Goal: Task Accomplishment & Management: Manage account settings

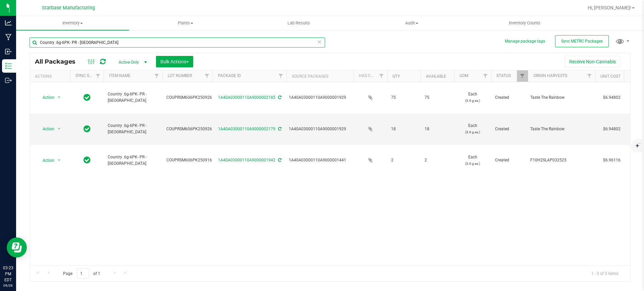
click at [148, 41] on input "Country .6g-6PK- PR - [GEOGRAPHIC_DATA]" at bounding box center [177, 43] width 295 height 10
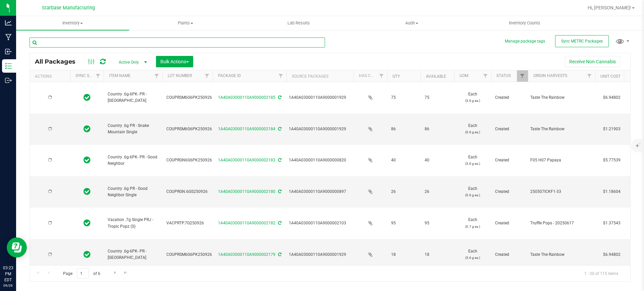
type input "[DATE]"
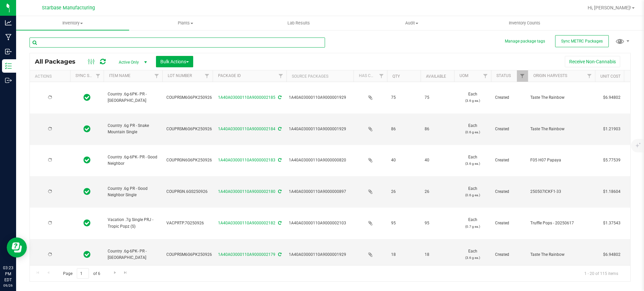
type input "[DATE]"
type input "2025-08-05"
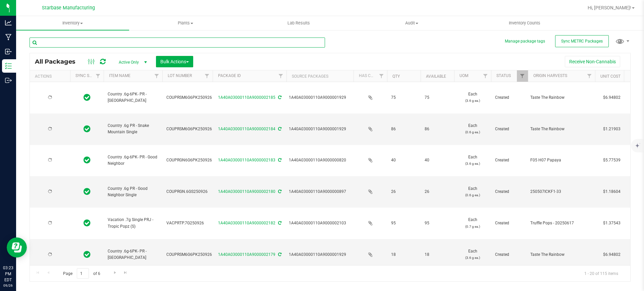
type input "2026-08-14"
type input "[DATE]"
type input "2025-09-15"
type input "2026-09-19"
type input "2025-09-09"
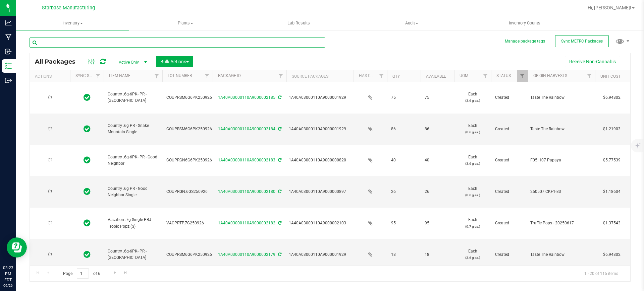
type input "2026-09-16"
type input "2025-08-05"
type input "2026-08-13"
type input "2025-09-10"
type input "2026-09-16"
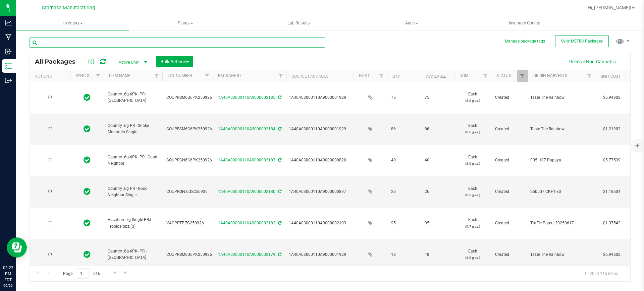
type input "[DATE]"
type input "2026-09-09"
type input "2025-09-09"
type input "2026-09-16"
type input "snake mountain"
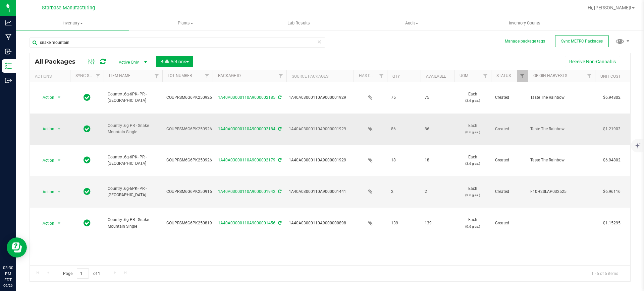
click at [147, 123] on span "Country .6g PR - Snake Mountain Single" at bounding box center [133, 129] width 51 height 13
click at [61, 124] on span "select" at bounding box center [59, 128] width 8 height 9
click at [64, 168] on li "Print package label" at bounding box center [58, 171] width 43 height 10
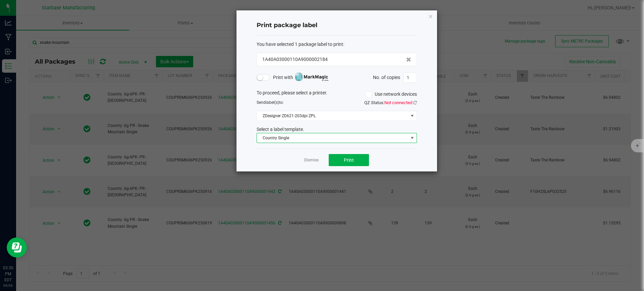
click at [326, 138] on span "Country Single" at bounding box center [332, 137] width 151 height 9
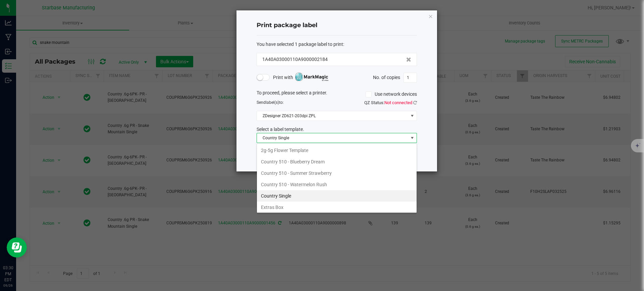
scroll to position [10, 160]
click at [326, 138] on span "Country Single" at bounding box center [332, 137] width 151 height 9
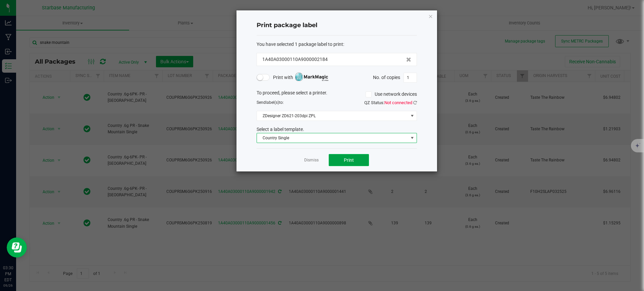
click at [348, 165] on button "Print" at bounding box center [349, 160] width 40 height 12
click at [411, 79] on input "1" at bounding box center [410, 77] width 13 height 9
type input "86"
click at [343, 160] on button "Print" at bounding box center [349, 160] width 40 height 12
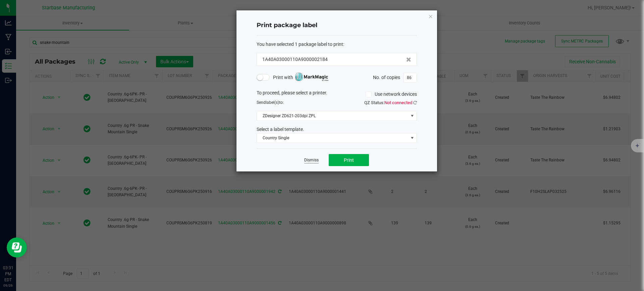
click at [316, 158] on link "Dismiss" at bounding box center [311, 161] width 14 height 6
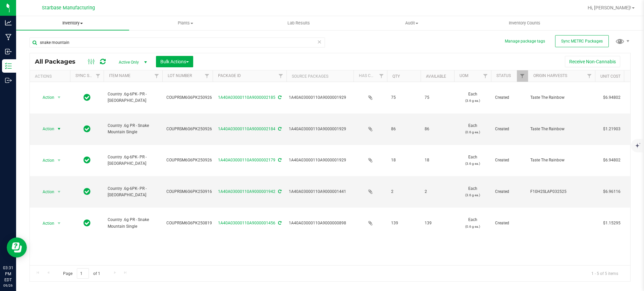
click at [82, 24] on span "Inventory" at bounding box center [72, 23] width 113 height 6
click at [70, 78] on span "From bill of materials" at bounding box center [46, 81] width 61 height 6
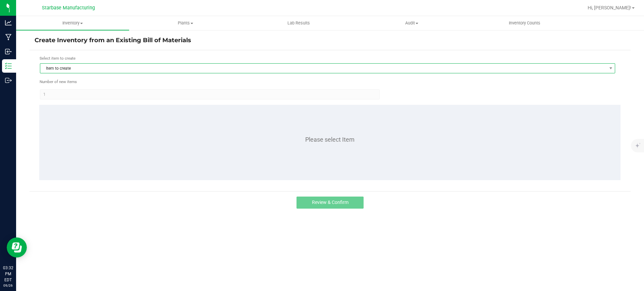
click at [105, 68] on span "Item to create" at bounding box center [323, 68] width 566 height 9
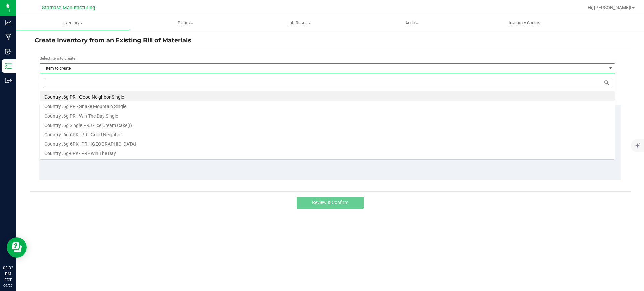
scroll to position [10, 575]
click at [126, 97] on li "Country .6g PR - Good Neighbor Single" at bounding box center [327, 96] width 574 height 9
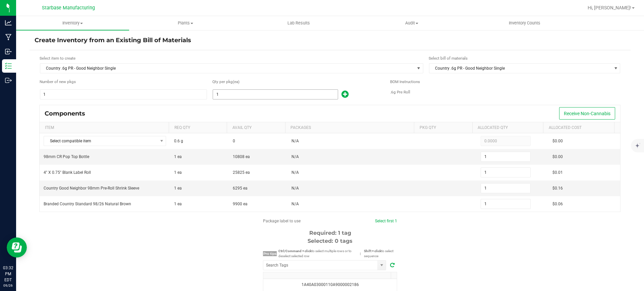
click at [233, 97] on input "1" at bounding box center [275, 94] width 125 height 9
type input "2"
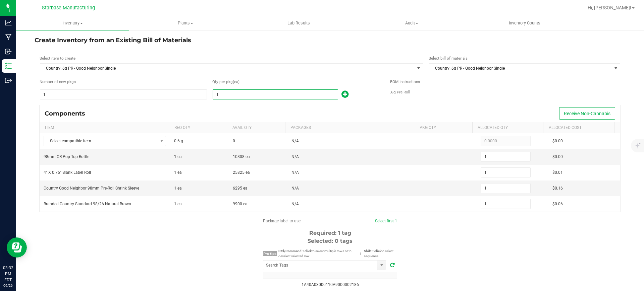
type input "2"
type input "20"
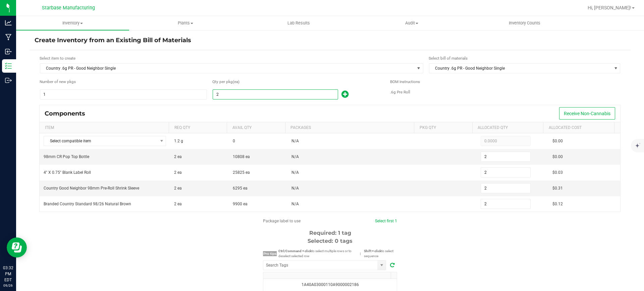
type input "20"
type input "200"
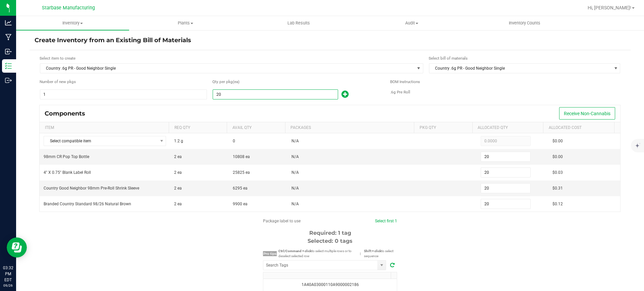
type input "200"
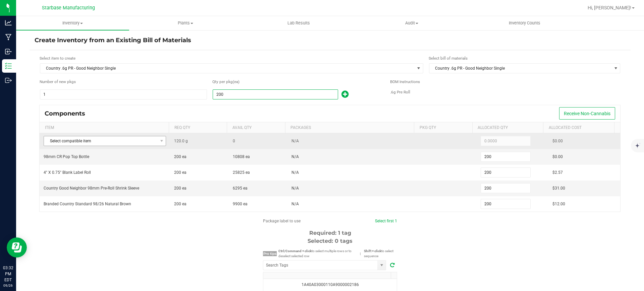
type input "200"
click at [142, 139] on span "Select compatible item" at bounding box center [100, 140] width 113 height 9
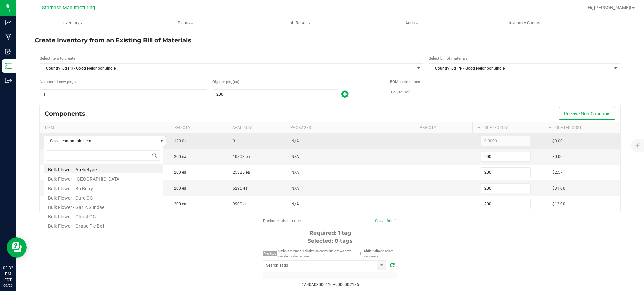
scroll to position [10, 120]
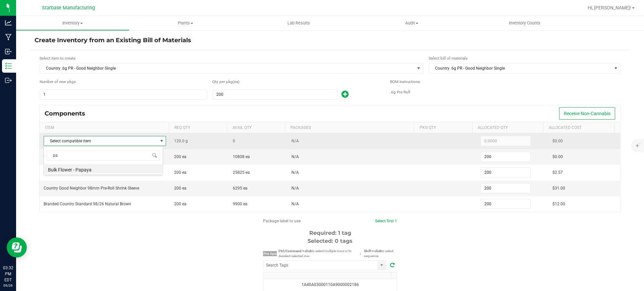
type input "pap"
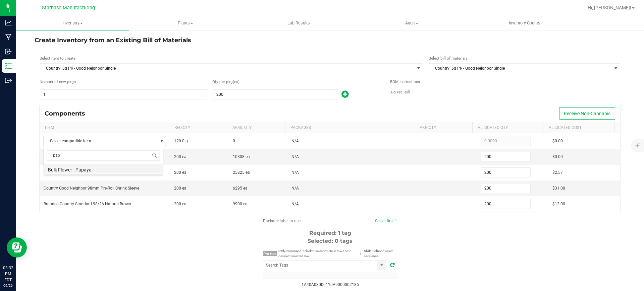
click at [93, 168] on li "Bulk Flower - Papaya" at bounding box center [103, 168] width 119 height 9
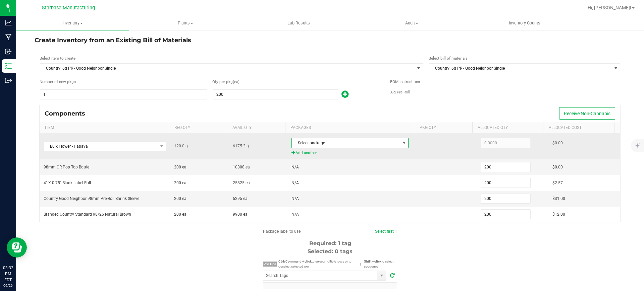
click at [334, 147] on span "Select package" at bounding box center [346, 142] width 108 height 9
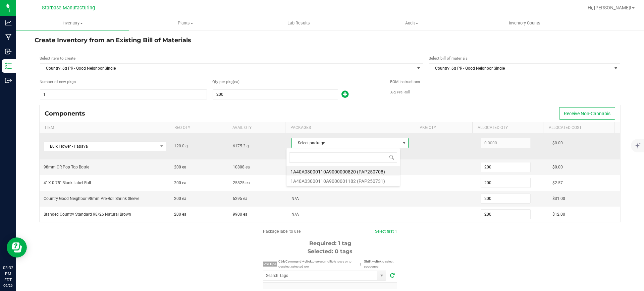
scroll to position [10, 114]
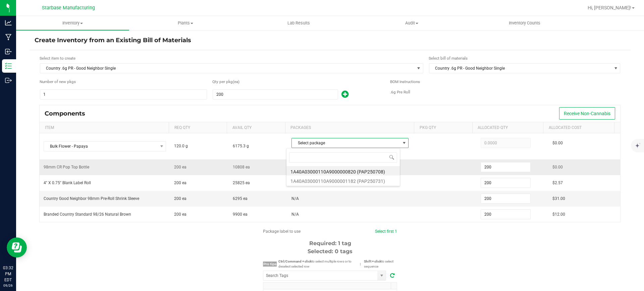
click at [331, 172] on li "1A40A03000110A9000000820 (PAP250708)" at bounding box center [342, 170] width 113 height 9
type input "120.0000"
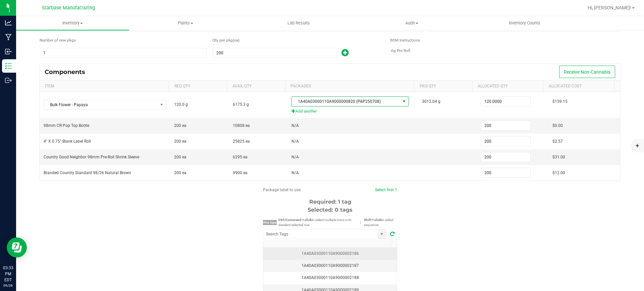
scroll to position [42, 0]
click at [334, 252] on div "1A40A03000110A9000002186" at bounding box center [329, 253] width 125 height 6
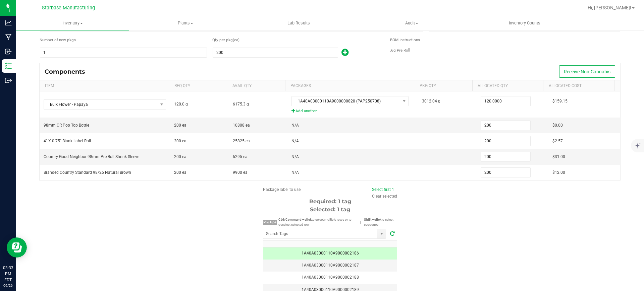
click at [388, 230] on span at bounding box center [392, 234] width 9 height 8
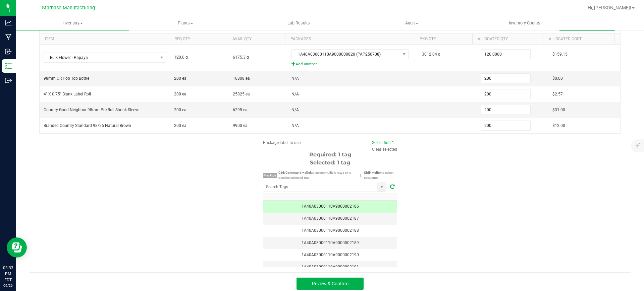
scroll to position [93, 0]
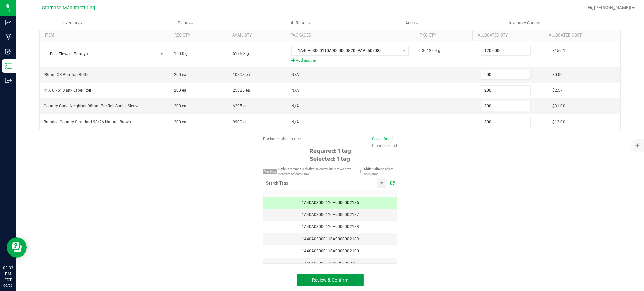
click at [305, 278] on button "Review & Confirm" at bounding box center [329, 280] width 67 height 12
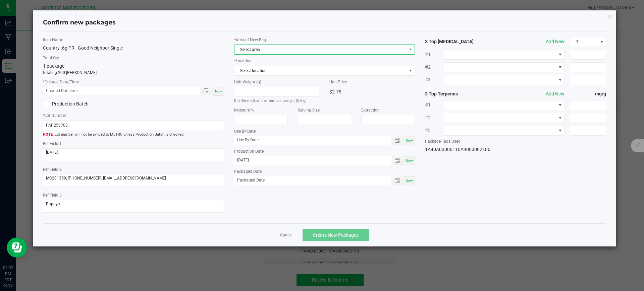
click at [279, 52] on span "Select area" at bounding box center [320, 49] width 172 height 9
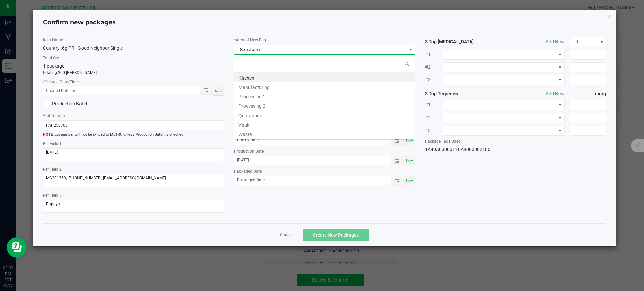
scroll to position [10, 181]
click at [273, 122] on li "Vault" at bounding box center [324, 123] width 180 height 9
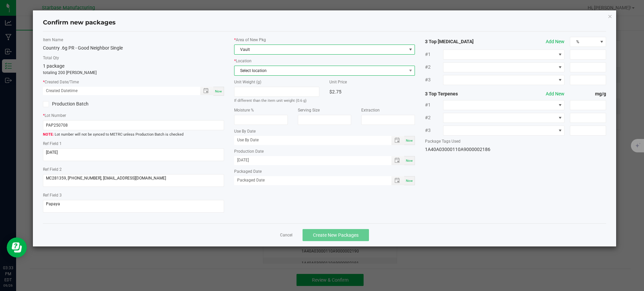
click at [287, 74] on span "Select location" at bounding box center [320, 70] width 172 height 9
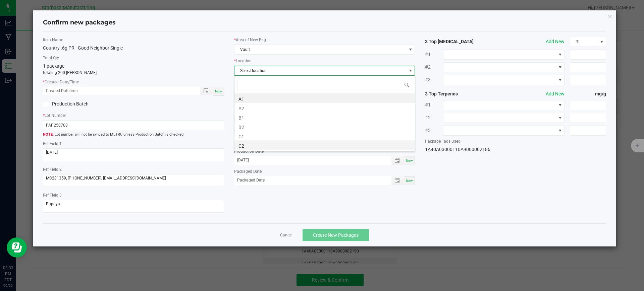
click at [280, 143] on li "C2" at bounding box center [324, 144] width 180 height 9
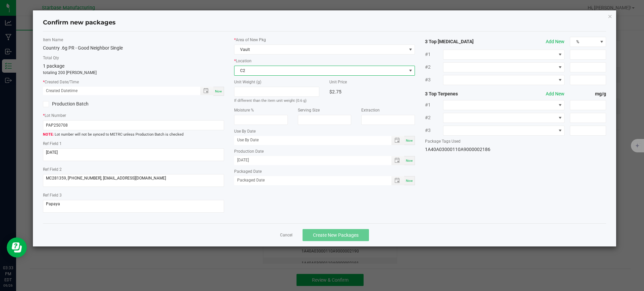
click at [410, 164] on div "Now" at bounding box center [409, 160] width 11 height 9
type input "[DATE]"
click at [412, 181] on span "Now" at bounding box center [409, 181] width 7 height 4
type input "[DATE]"
click at [217, 90] on span "Now" at bounding box center [218, 92] width 7 height 4
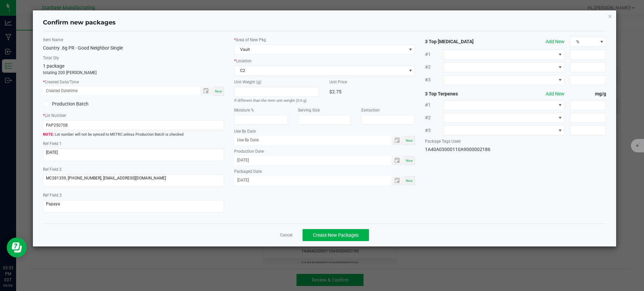
type input "09/26/2025 03:33 PM"
click at [201, 126] on input "PAP250708" at bounding box center [133, 125] width 181 height 10
click at [124, 124] on input "PAP250708" at bounding box center [133, 125] width 181 height 10
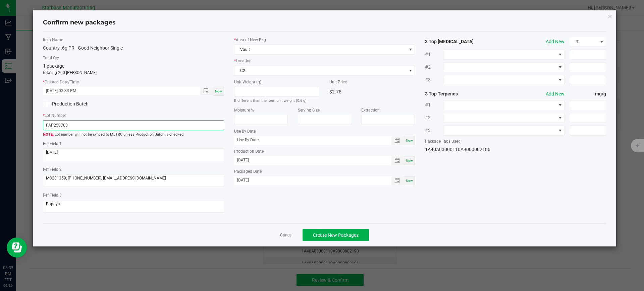
paste input "COUPRGN6G6PK250926"
type input "COUPRGN6G6PK250926"
click at [350, 233] on span "Create New Packages" at bounding box center [336, 235] width 46 height 5
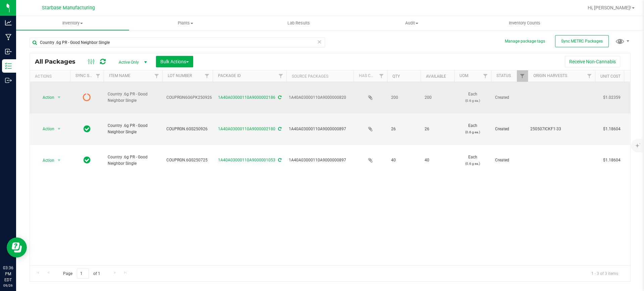
click at [280, 95] on div "1A40A03000110A9000002186" at bounding box center [250, 98] width 76 height 6
click at [279, 96] on icon at bounding box center [279, 98] width 3 height 4
click at [62, 95] on span "select" at bounding box center [58, 97] width 5 height 5
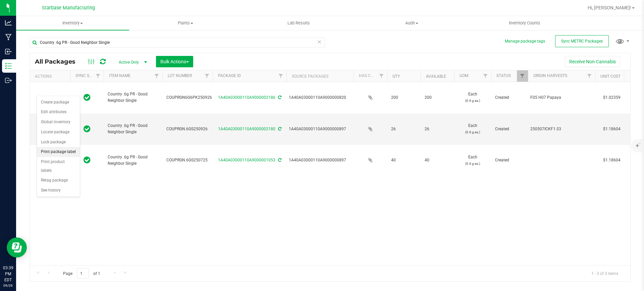
click at [65, 153] on li "Print package label" at bounding box center [58, 152] width 43 height 10
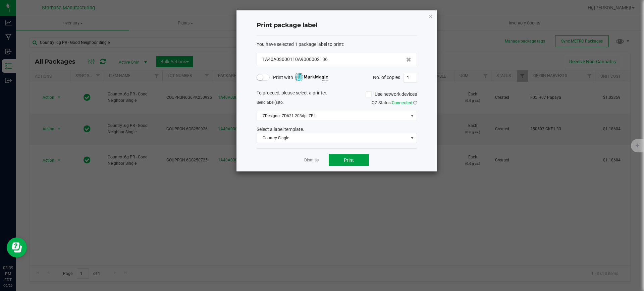
click at [351, 163] on span "Print" at bounding box center [349, 160] width 10 height 5
click at [413, 78] on input "1" at bounding box center [410, 77] width 13 height 9
type input "200"
click at [361, 163] on button "Print" at bounding box center [349, 160] width 40 height 12
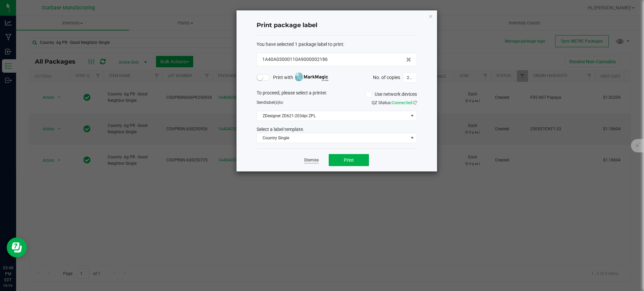
click at [314, 160] on link "Dismiss" at bounding box center [311, 161] width 14 height 6
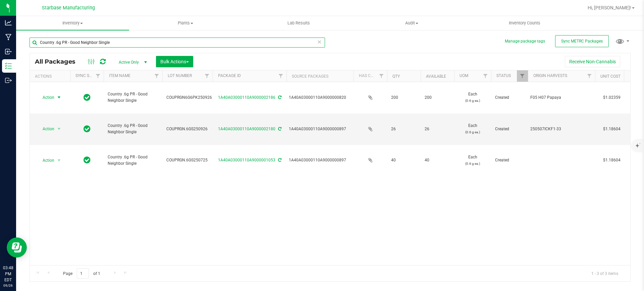
click at [88, 39] on input "Country .6g PR - Good Neighbor Single" at bounding box center [177, 43] width 295 height 10
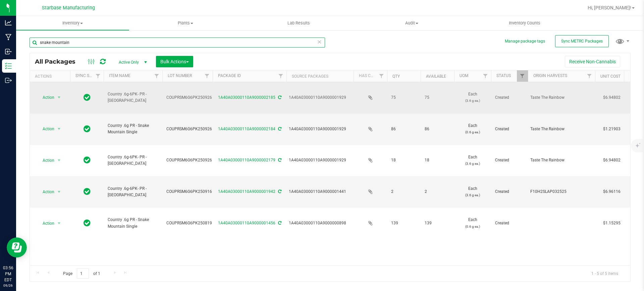
type input "snake mountain"
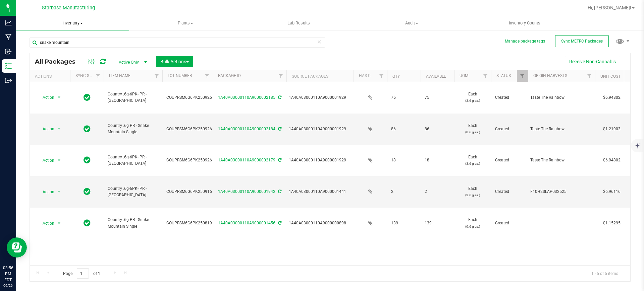
click at [55, 24] on span "Inventory" at bounding box center [72, 23] width 113 height 6
click at [67, 80] on span "From bill of materials" at bounding box center [46, 81] width 61 height 6
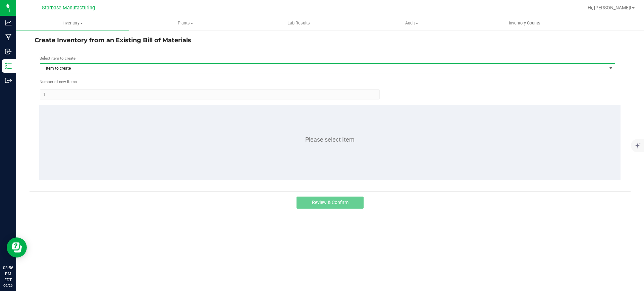
click at [107, 69] on span "Item to create" at bounding box center [323, 68] width 566 height 9
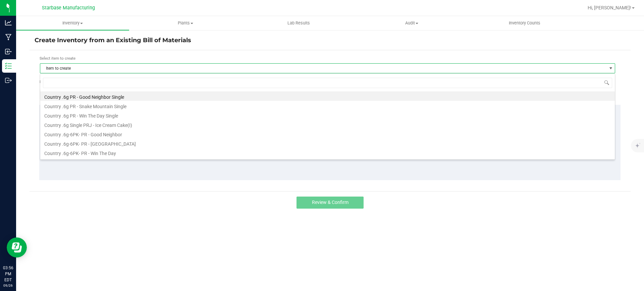
scroll to position [10, 575]
type input "10"
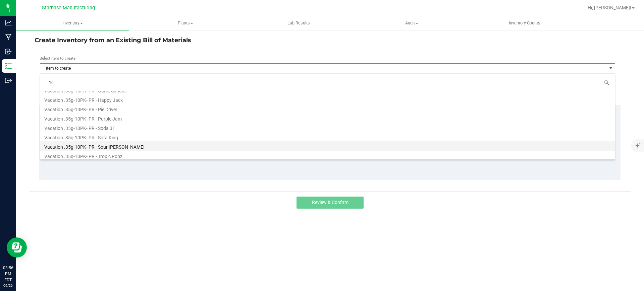
scroll to position [74, 0]
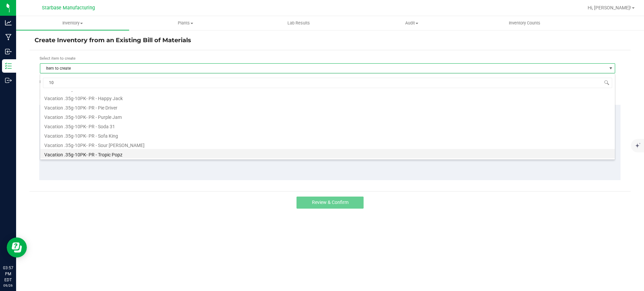
click at [125, 153] on li "Vacation .35g-10PK- PR - Tropic Popz" at bounding box center [327, 153] width 574 height 9
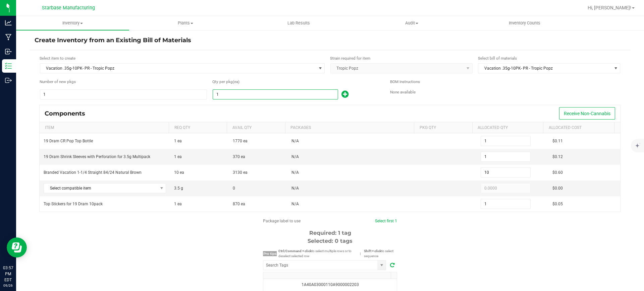
click at [247, 91] on input "1" at bounding box center [275, 94] width 125 height 9
type input "16"
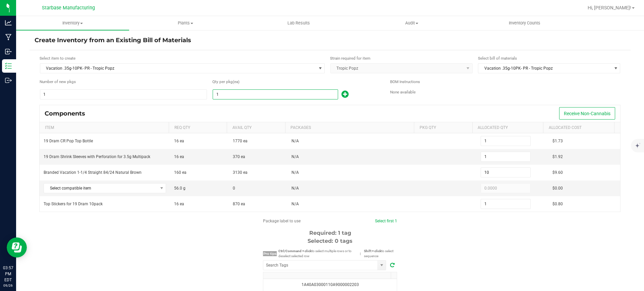
type input "160"
type input "16"
type input "164"
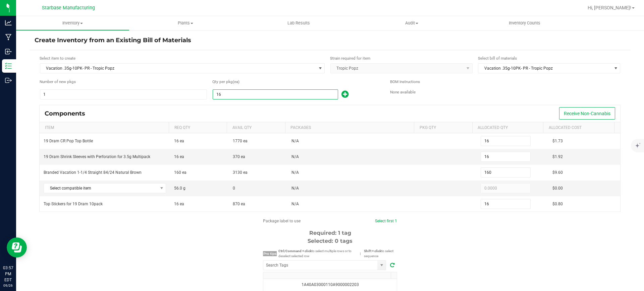
type input "1,640"
type input "164"
type input "16"
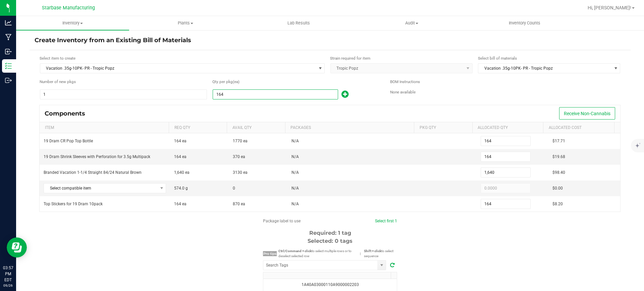
type input "160"
type input "16"
type input "1"
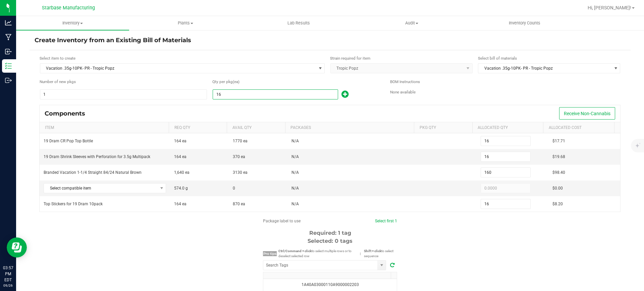
type input "10"
type input "1"
type input "13"
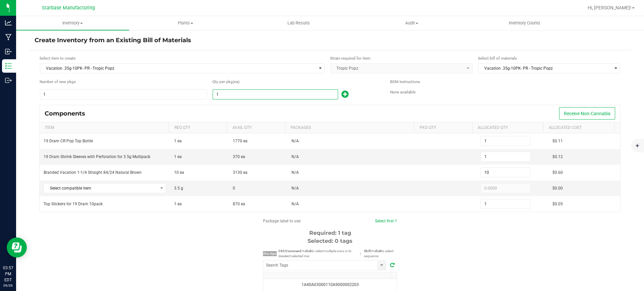
type input "130"
type input "13"
type input "134"
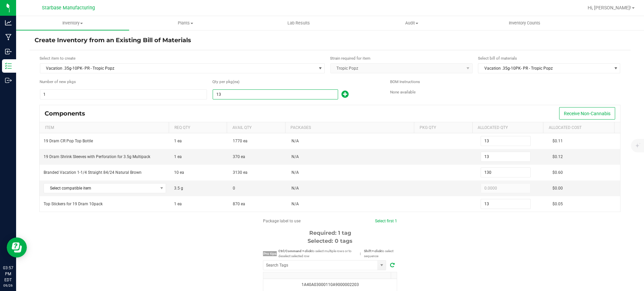
type input "1,340"
type input "134"
click at [137, 185] on span "Select compatible item" at bounding box center [100, 188] width 113 height 9
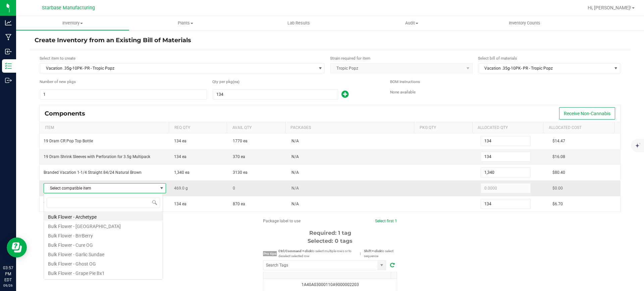
scroll to position [10, 120]
type input "trop"
click at [110, 216] on li "Bulk Flower - Tropic Popz" at bounding box center [103, 216] width 119 height 9
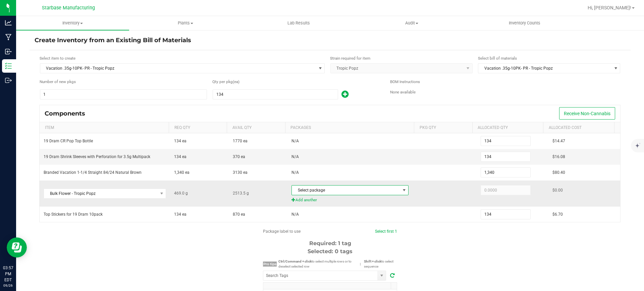
click at [348, 188] on span "Select package" at bounding box center [346, 190] width 108 height 9
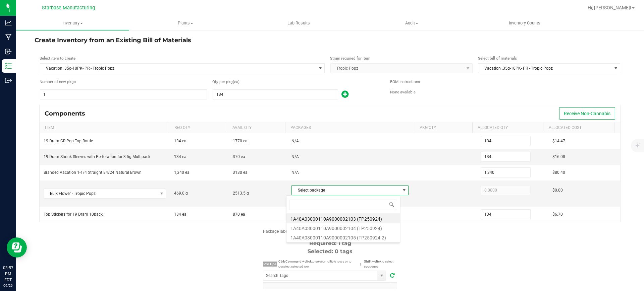
scroll to position [10, 114]
click at [346, 221] on li "1A40A03000110A9000002103 (TP250924)" at bounding box center [342, 218] width 113 height 9
type input "469.0000"
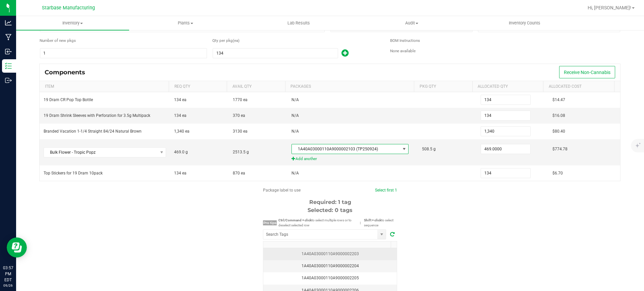
scroll to position [42, 0]
click at [390, 236] on icon at bounding box center [392, 233] width 5 height 5
click at [358, 255] on div "1A40A03000110A9000002203" at bounding box center [329, 254] width 125 height 6
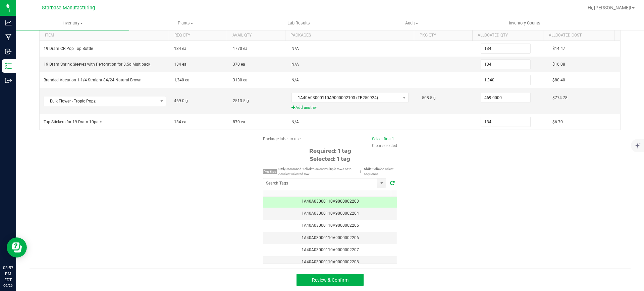
scroll to position [3, 0]
click at [349, 283] on button "Review & Confirm" at bounding box center [329, 280] width 67 height 12
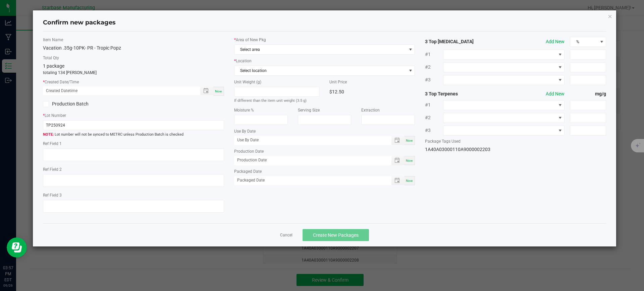
type textarea "MC283314, [PHONE_NUMBER], [EMAIL_ADDRESS][DOMAIN_NAME]"
click at [285, 53] on span "Select area" at bounding box center [320, 49] width 172 height 9
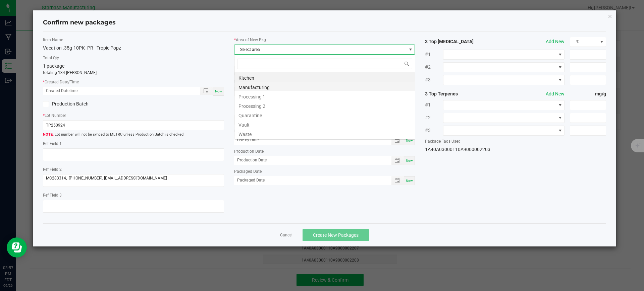
scroll to position [10, 181]
click at [278, 124] on li "Vault" at bounding box center [324, 123] width 180 height 9
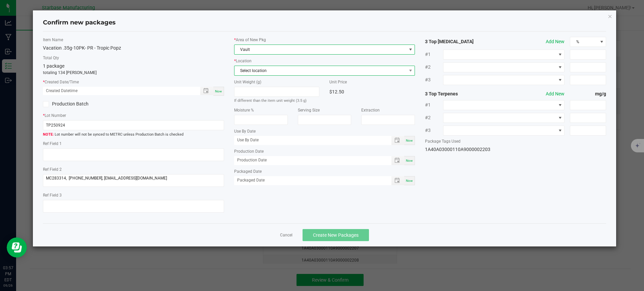
click at [293, 72] on span "Select location" at bounding box center [320, 70] width 172 height 9
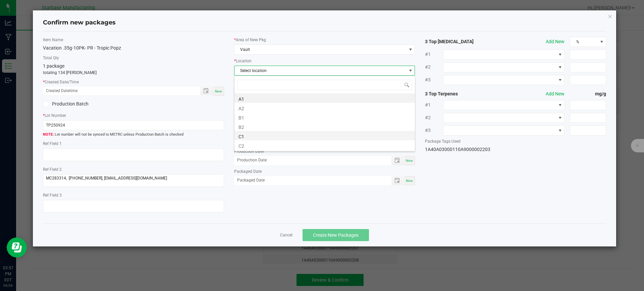
click at [283, 133] on li "C1" at bounding box center [324, 135] width 180 height 9
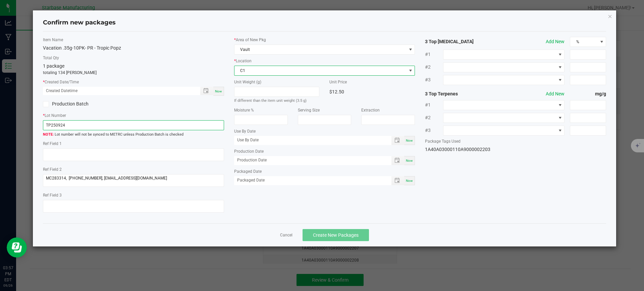
click at [94, 127] on input "TP250924" at bounding box center [133, 125] width 181 height 10
click at [217, 93] on span "Now" at bounding box center [218, 92] width 7 height 4
type input "09/26/2025 03:57 PM"
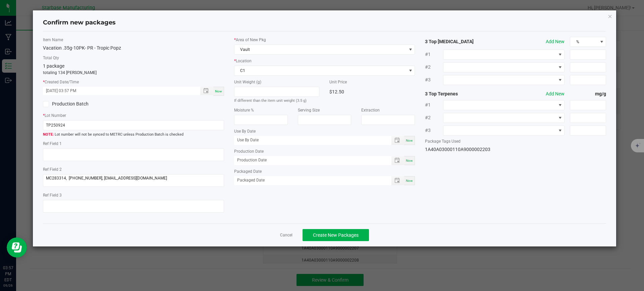
click at [408, 164] on div "Now" at bounding box center [409, 160] width 11 height 9
type input "[DATE]"
click at [408, 181] on span "Now" at bounding box center [409, 181] width 7 height 4
type input "[DATE]"
click at [139, 126] on input "TP250924" at bounding box center [133, 125] width 181 height 10
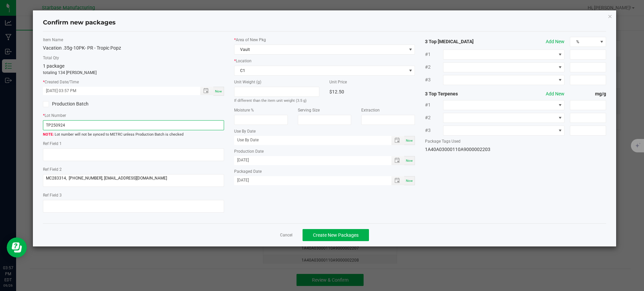
click at [139, 126] on input "TP250924" at bounding box center [133, 125] width 181 height 10
paste input "VACPRPJ.35G10PK250925"
click at [64, 126] on input "VACPRPJ.35G10PK250925" at bounding box center [133, 125] width 181 height 10
click at [93, 124] on input "VACPRTP.35G10PK250925" at bounding box center [133, 125] width 181 height 10
type input "VACPRTP.35G10PK250926"
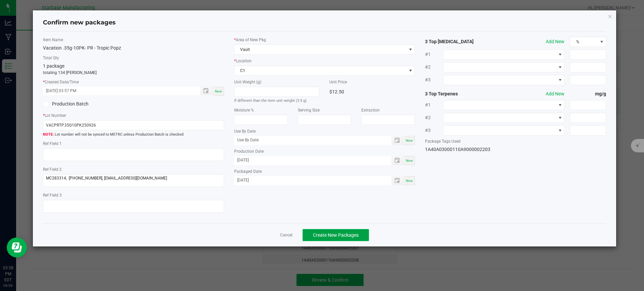
click at [347, 233] on span "Create New Packages" at bounding box center [336, 235] width 46 height 5
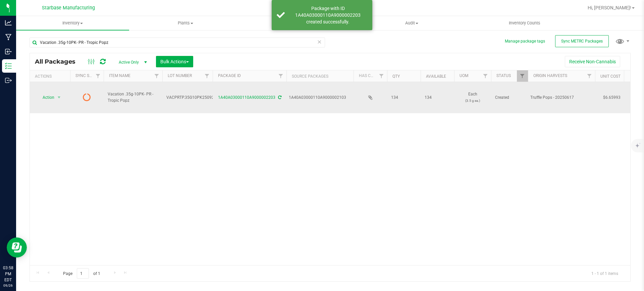
click at [278, 96] on icon at bounding box center [279, 98] width 3 height 4
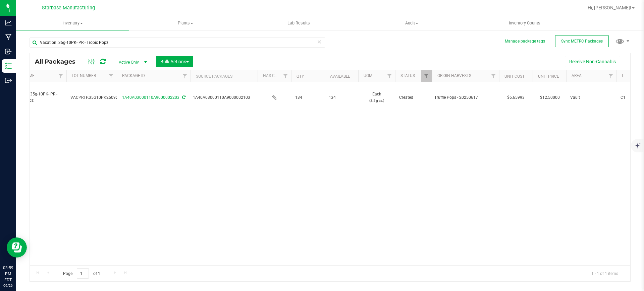
scroll to position [0, 82]
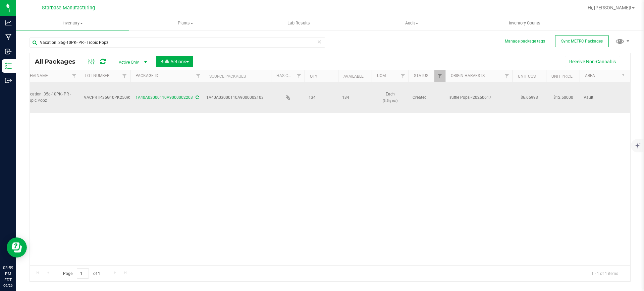
click at [196, 95] on div "1A40A03000110A9000002203" at bounding box center [167, 98] width 76 height 6
click at [197, 96] on icon at bounding box center [196, 98] width 3 height 4
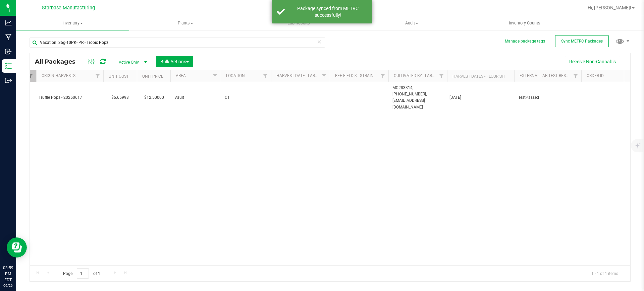
scroll to position [0, 494]
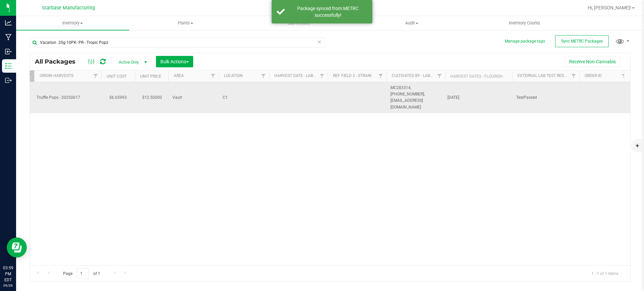
click at [304, 90] on td at bounding box center [298, 97] width 59 height 31
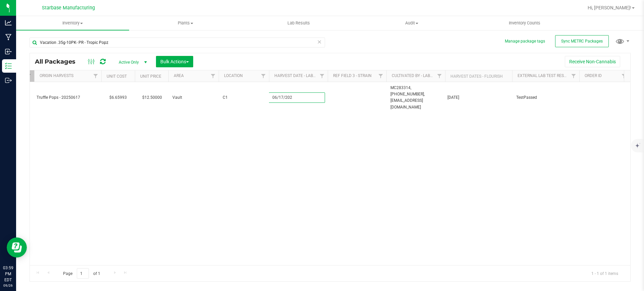
type input "[DATE]"
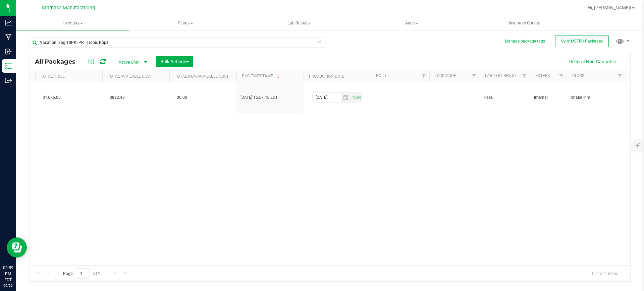
click at [346, 136] on div "Action Action Create package Edit attributes Global inventory Locate package Lo…" at bounding box center [330, 173] width 600 height 183
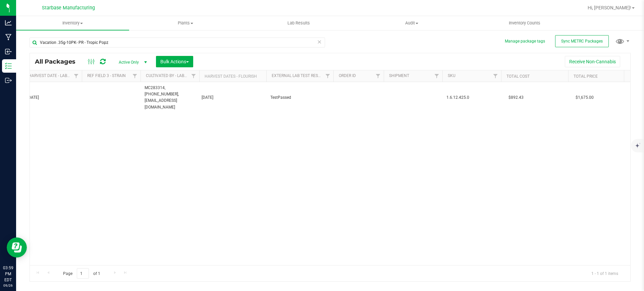
scroll to position [0, 0]
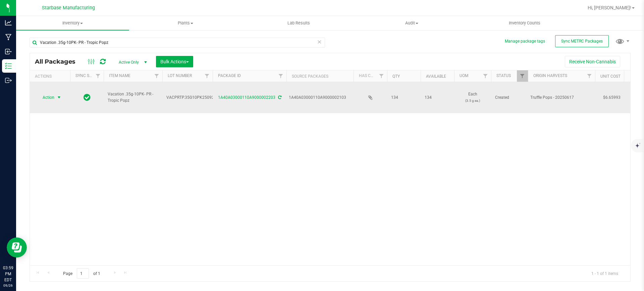
click at [56, 93] on span "select" at bounding box center [59, 97] width 8 height 9
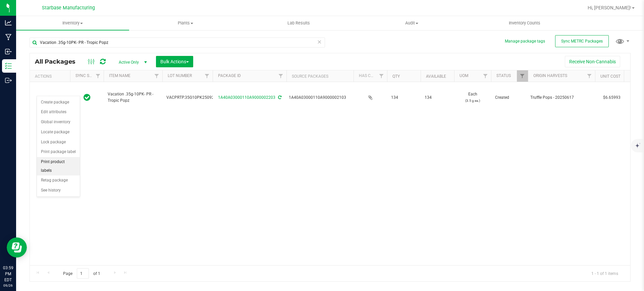
click at [51, 161] on li "Print product labels" at bounding box center [58, 166] width 43 height 18
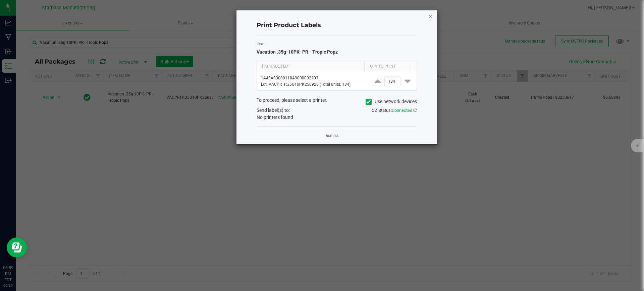
click at [428, 15] on div "Print Product Labels Item Vacation .35g-10PK- PR - Tropic Popz Package | Lot Qt…" at bounding box center [336, 77] width 201 height 134
click at [336, 135] on link "Dismiss" at bounding box center [331, 136] width 14 height 6
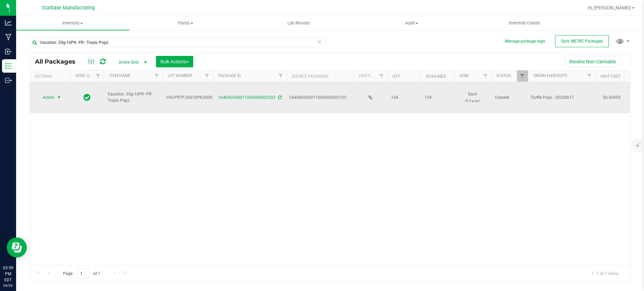
click at [57, 95] on span "select" at bounding box center [58, 97] width 5 height 5
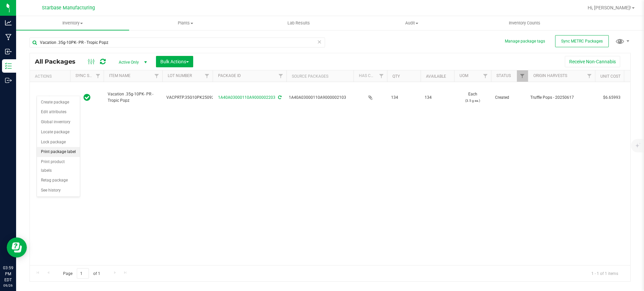
click at [71, 150] on li "Print package label" at bounding box center [58, 152] width 43 height 10
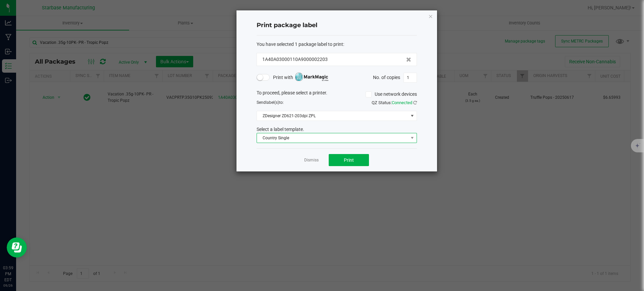
click at [264, 135] on span "Country Single" at bounding box center [332, 137] width 151 height 9
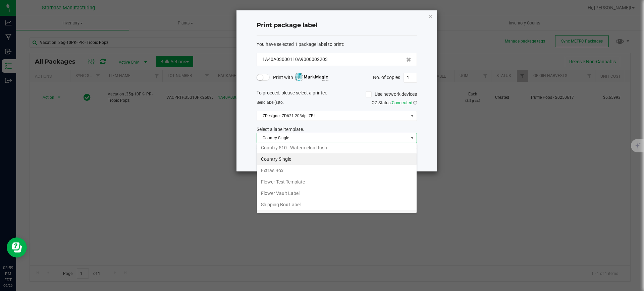
click at [312, 211] on li "Vacation 10 PK" at bounding box center [337, 216] width 160 height 11
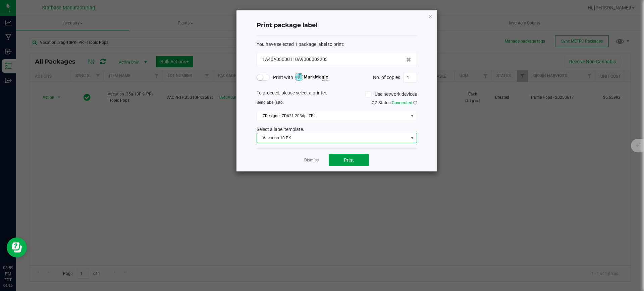
click at [353, 162] on span "Print" at bounding box center [349, 160] width 10 height 5
click at [341, 156] on button "Print" at bounding box center [349, 160] width 40 height 12
click at [307, 160] on link "Dismiss" at bounding box center [311, 161] width 14 height 6
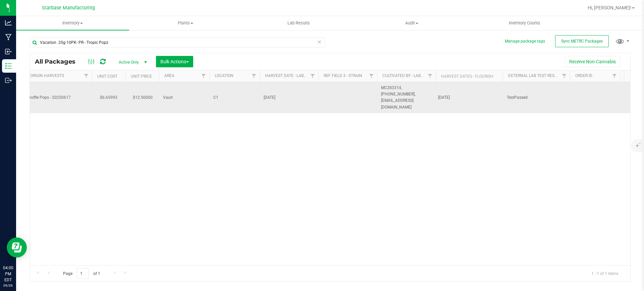
click at [414, 93] on span "MC283314, [PHONE_NUMBER], [EMAIL_ADDRESS][DOMAIN_NAME]" at bounding box center [406, 98] width 51 height 26
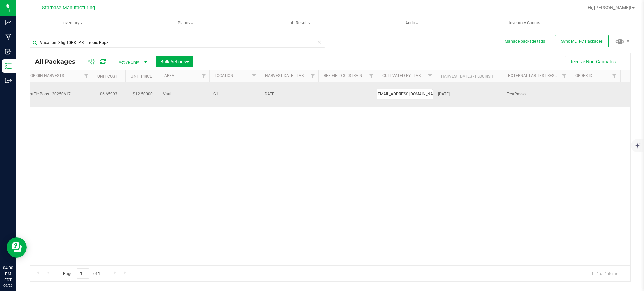
scroll to position [0, 3]
click at [398, 95] on input "MC283314, [PHONE_NUMBER], [EMAIL_ADDRESS][DOMAIN_NAME]" at bounding box center [405, 94] width 56 height 10
click at [427, 91] on input "MC283314, (978) 854-3942, rborges@advancedcultivators.com" at bounding box center [405, 94] width 56 height 10
type input "MC283314, [PHONE_NUMBER],[EMAIL_ADDRESS][DOMAIN_NAME]"
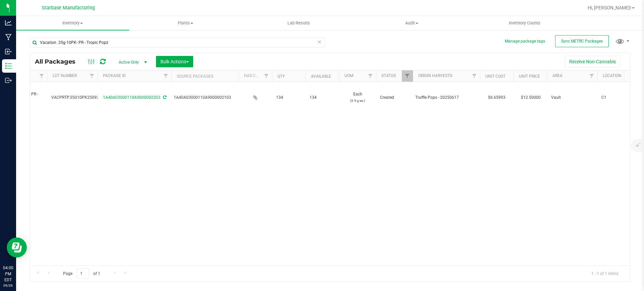
scroll to position [0, 0]
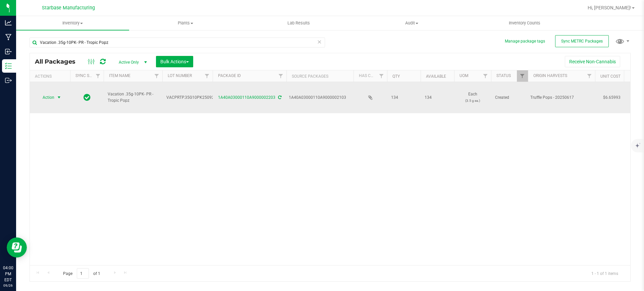
click at [51, 93] on span "Action" at bounding box center [46, 97] width 18 height 9
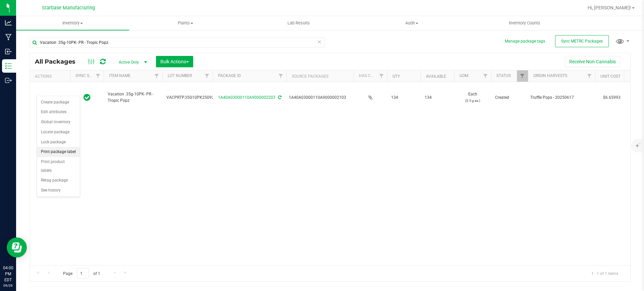
click at [67, 151] on li "Print package label" at bounding box center [58, 152] width 43 height 10
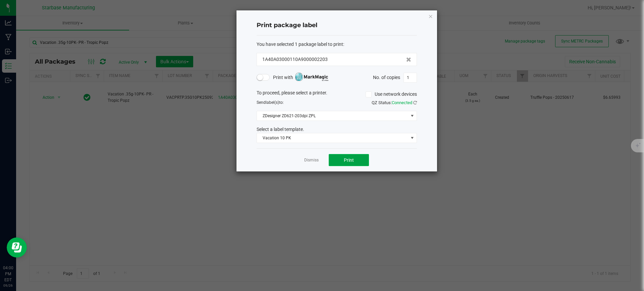
click at [346, 158] on span "Print" at bounding box center [349, 160] width 10 height 5
click at [408, 76] on input "1" at bounding box center [410, 77] width 13 height 9
click at [407, 76] on input "1" at bounding box center [410, 77] width 13 height 9
type input "134"
click at [359, 156] on button "Print" at bounding box center [349, 160] width 40 height 12
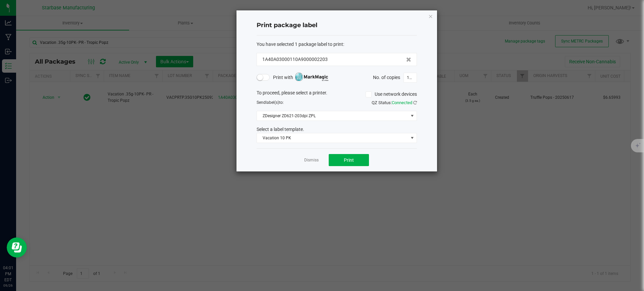
click at [193, 154] on ngb-modal-window "Print package label You have selected 1 package label to print : 1A40A03000110A…" at bounding box center [324, 145] width 649 height 291
click at [313, 159] on link "Dismiss" at bounding box center [311, 161] width 14 height 6
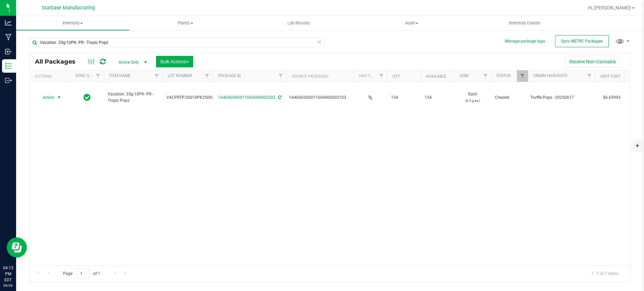
drag, startPoint x: 132, startPoint y: 57, endPoint x: 136, endPoint y: 64, distance: 7.5
click at [132, 58] on span "Active Only" at bounding box center [131, 62] width 37 height 9
click at [132, 99] on li "All" at bounding box center [131, 103] width 36 height 10
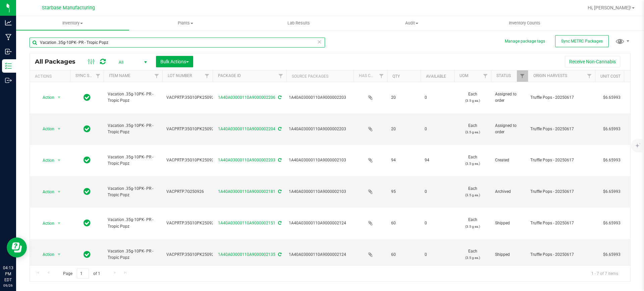
click at [135, 40] on input "Vacation .35g-10PK- PR - Tropic Popz" at bounding box center [177, 43] width 295 height 10
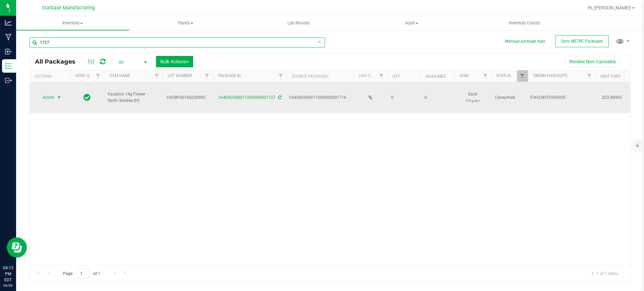
type input "1727"
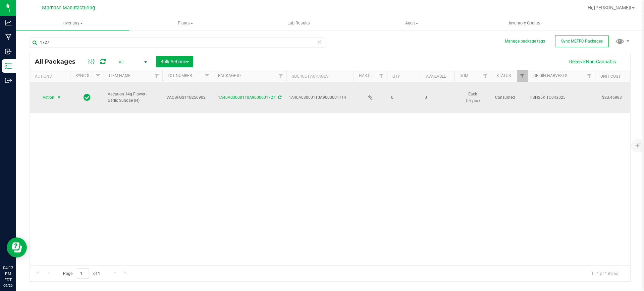
click at [61, 95] on span "select" at bounding box center [58, 97] width 5 height 5
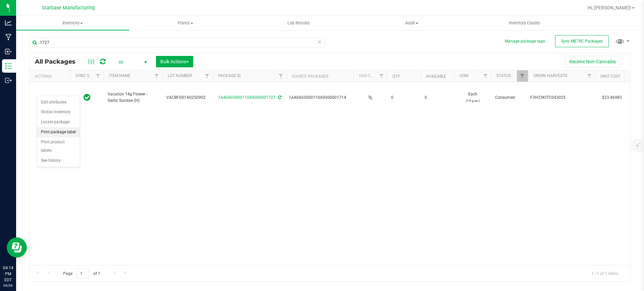
click at [71, 133] on li "Print package label" at bounding box center [58, 132] width 43 height 10
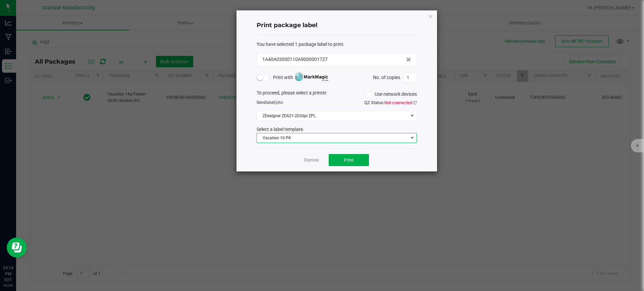
click at [344, 139] on span "Vacation 10 PK" at bounding box center [332, 137] width 151 height 9
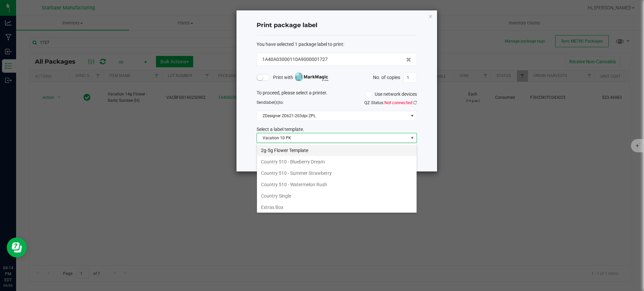
click at [310, 152] on li "2g-5g Flower Template" at bounding box center [337, 150] width 160 height 11
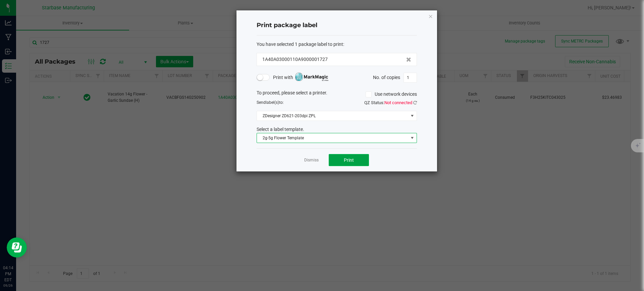
click at [354, 163] on button "Print" at bounding box center [349, 160] width 40 height 12
click at [411, 80] on input "1" at bounding box center [410, 77] width 13 height 9
type input "9"
click at [363, 164] on button "Print" at bounding box center [349, 160] width 40 height 12
click at [308, 156] on div "Dismiss Print" at bounding box center [337, 160] width 160 height 23
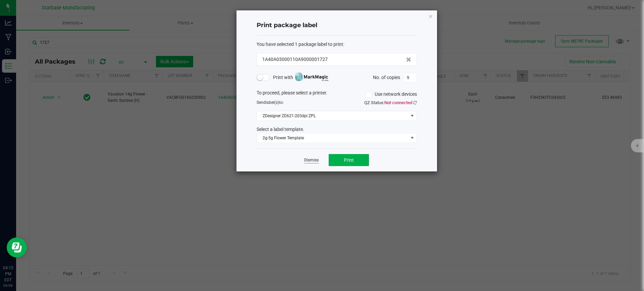
click at [307, 159] on link "Dismiss" at bounding box center [311, 161] width 14 height 6
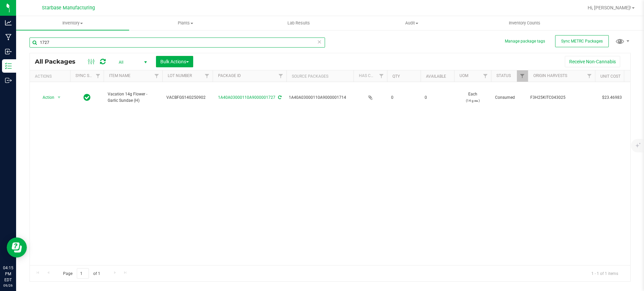
click at [63, 42] on input "1727" at bounding box center [177, 43] width 295 height 10
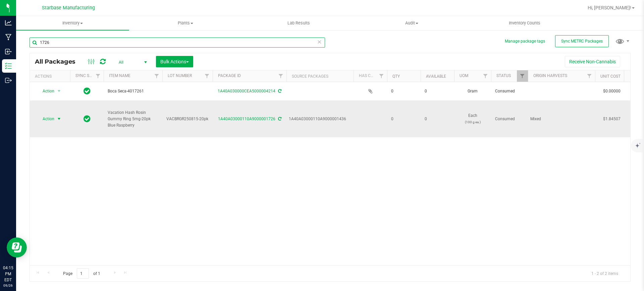
type input "1726"
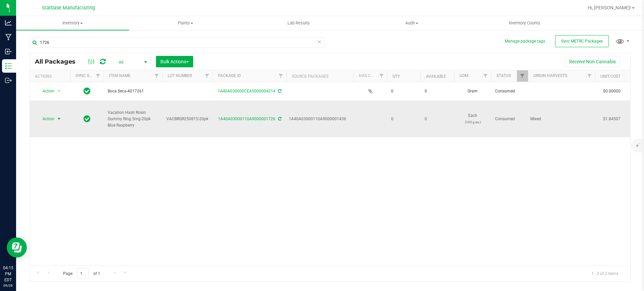
click at [46, 114] on span "Action" at bounding box center [46, 118] width 18 height 9
click at [71, 160] on li "Print package label" at bounding box center [58, 158] width 43 height 10
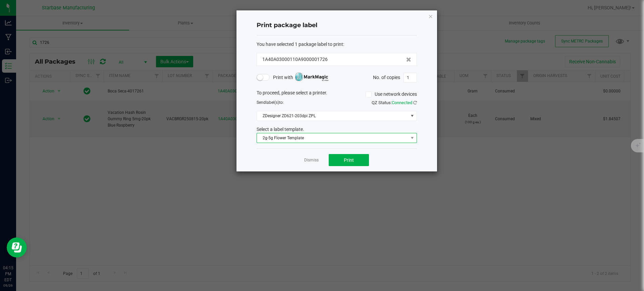
click at [337, 137] on span "2g-5g Flower Template" at bounding box center [332, 137] width 151 height 9
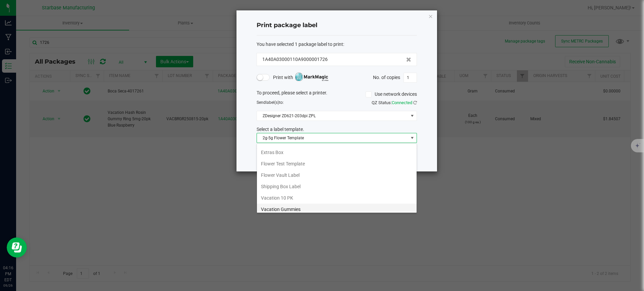
scroll to position [55, 0]
click at [330, 209] on li "Vacation Gummies" at bounding box center [337, 209] width 160 height 11
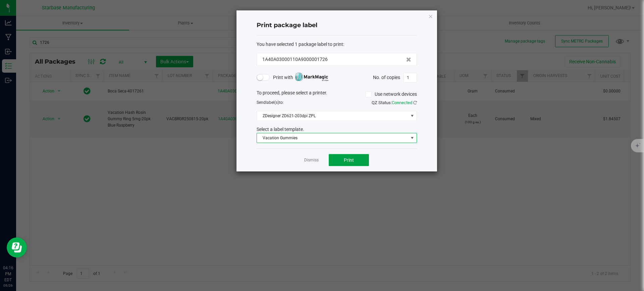
click at [352, 163] on span "Print" at bounding box center [349, 160] width 10 height 5
click at [306, 160] on link "Dismiss" at bounding box center [311, 161] width 14 height 6
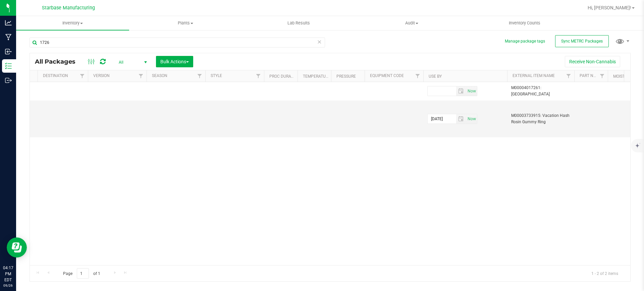
scroll to position [0, 2517]
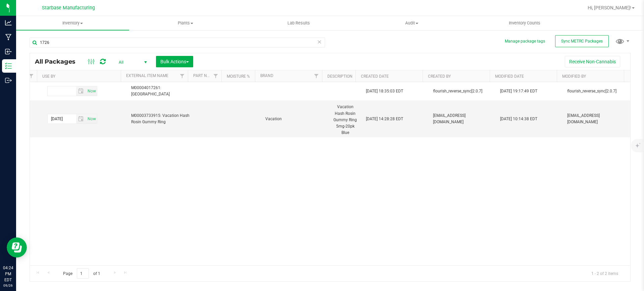
click at [102, 61] on icon at bounding box center [103, 61] width 6 height 7
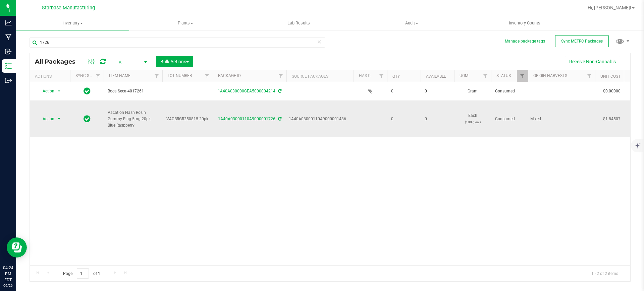
click at [51, 114] on span "Action" at bounding box center [46, 118] width 18 height 9
click at [73, 157] on li "Print package label" at bounding box center [58, 158] width 43 height 10
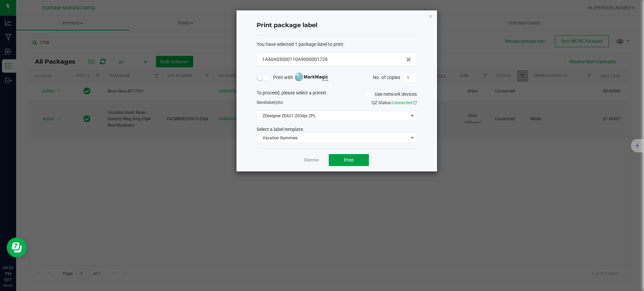
click at [344, 160] on button "Print" at bounding box center [349, 160] width 40 height 12
click at [413, 78] on input "1" at bounding box center [410, 77] width 13 height 9
type input "1"
type input "39"
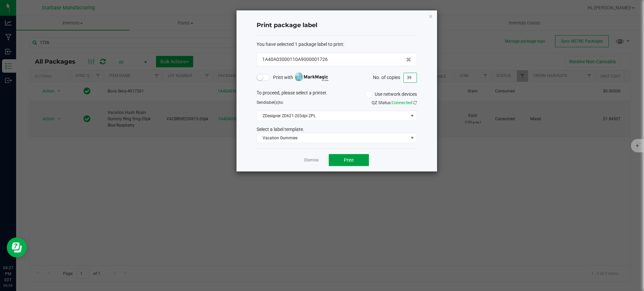
click at [352, 163] on span "Print" at bounding box center [349, 160] width 10 height 5
click at [308, 161] on link "Dismiss" at bounding box center [311, 161] width 14 height 6
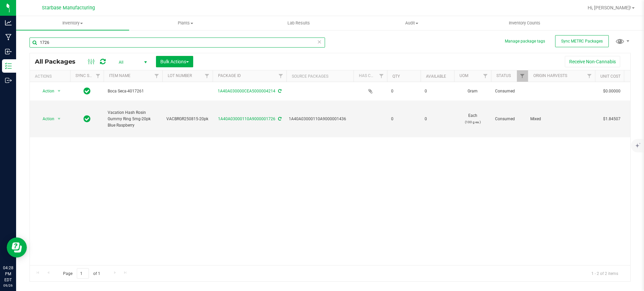
click at [65, 43] on input "1726" at bounding box center [177, 43] width 295 height 10
type input "1722"
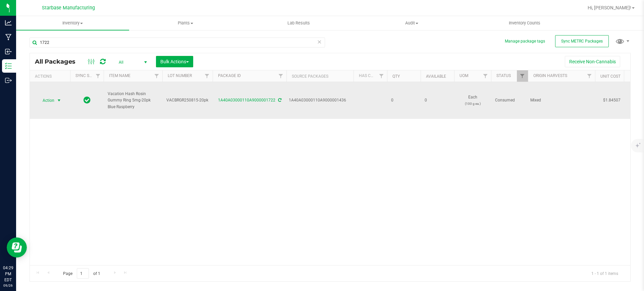
click at [57, 99] on span "select" at bounding box center [58, 100] width 5 height 5
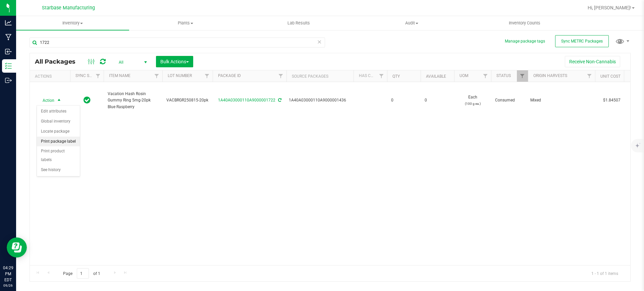
click at [70, 143] on li "Print package label" at bounding box center [58, 142] width 43 height 10
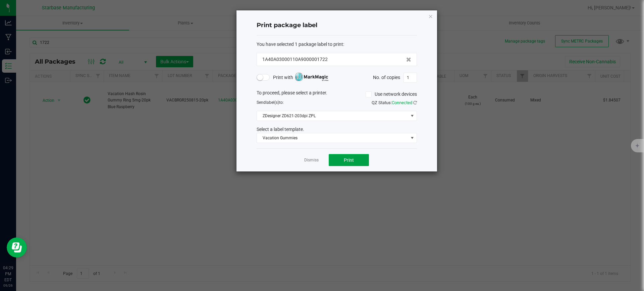
click at [363, 162] on button "Print" at bounding box center [349, 160] width 40 height 12
click at [413, 80] on input "1" at bounding box center [410, 77] width 13 height 9
type input "19"
click at [363, 161] on button "Print" at bounding box center [349, 160] width 40 height 12
click at [310, 160] on link "Dismiss" at bounding box center [311, 161] width 14 height 6
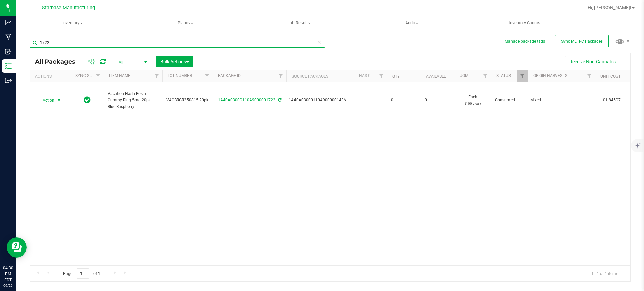
click at [105, 39] on input "1722" at bounding box center [177, 43] width 295 height 10
type input "1731"
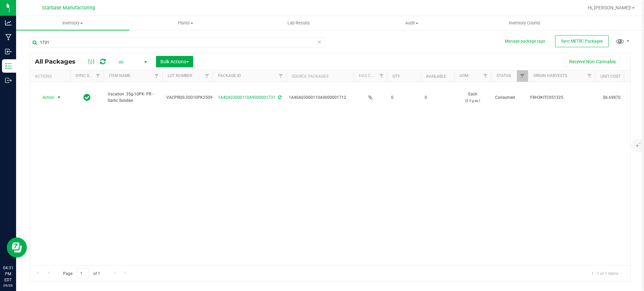
drag, startPoint x: 45, startPoint y: 89, endPoint x: 73, endPoint y: 110, distance: 35.0
click at [45, 93] on span "Action" at bounding box center [46, 97] width 18 height 9
click at [70, 134] on li "Print package label" at bounding box center [58, 132] width 43 height 10
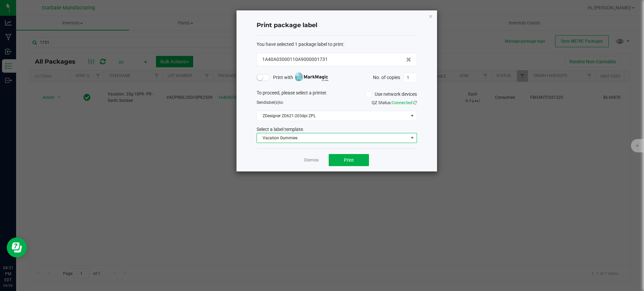
click at [350, 140] on span "Vacation Gummies" at bounding box center [332, 137] width 151 height 9
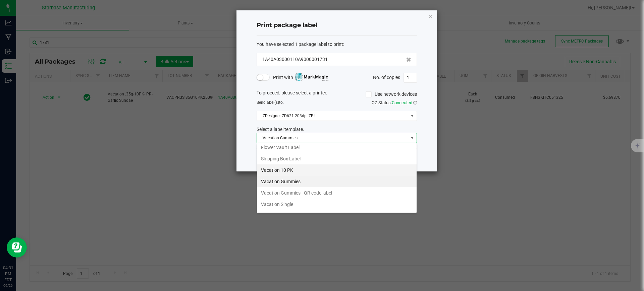
scroll to position [83, 0]
click at [302, 167] on li "Vacation 10 PK" at bounding box center [337, 169] width 160 height 11
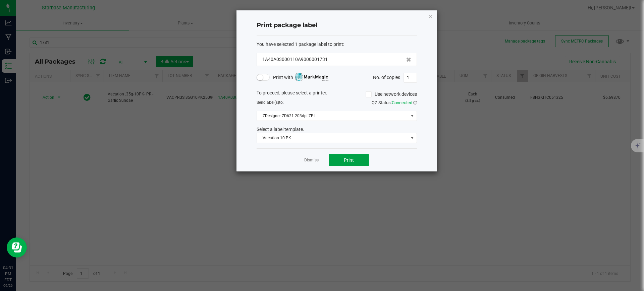
click at [359, 161] on button "Print" at bounding box center [349, 160] width 40 height 12
click at [415, 79] on input "1" at bounding box center [410, 77] width 13 height 9
type input "39"
click at [353, 156] on button "Print" at bounding box center [349, 160] width 40 height 12
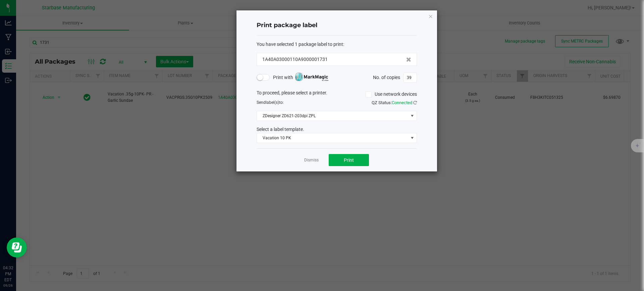
click at [308, 156] on div "Dismiss Print" at bounding box center [337, 160] width 160 height 23
click at [308, 161] on link "Dismiss" at bounding box center [311, 161] width 14 height 6
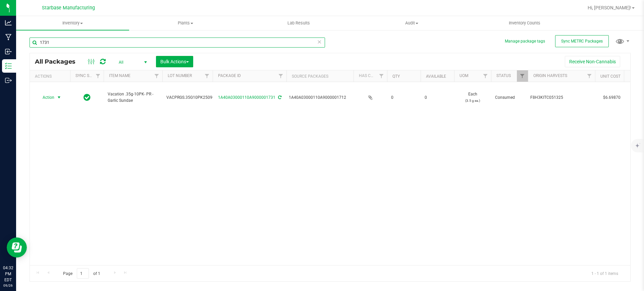
click at [154, 44] on input "1731" at bounding box center [177, 43] width 295 height 10
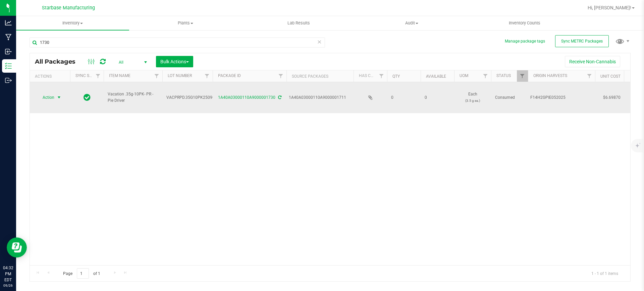
click at [53, 93] on span "Action" at bounding box center [46, 97] width 18 height 9
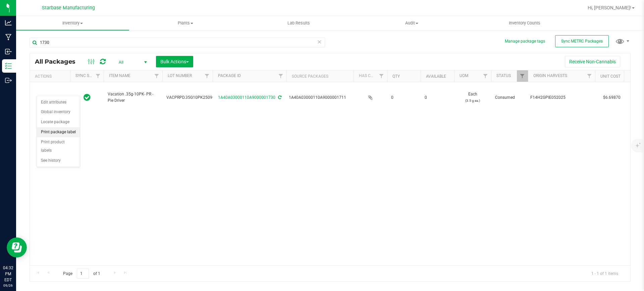
click at [67, 132] on li "Print package label" at bounding box center [58, 132] width 43 height 10
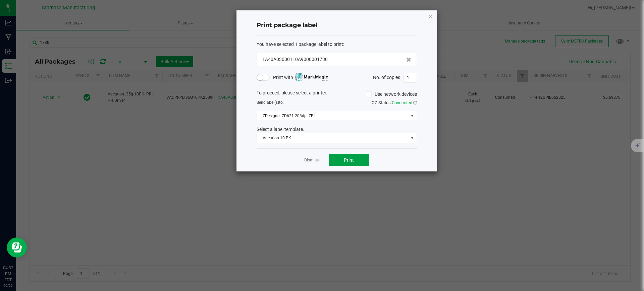
click at [345, 164] on button "Print" at bounding box center [349, 160] width 40 height 12
click at [314, 165] on div "Dismiss Print" at bounding box center [337, 160] width 160 height 23
click at [314, 162] on link "Dismiss" at bounding box center [311, 161] width 14 height 6
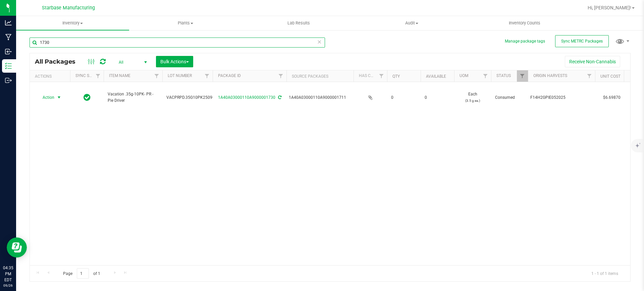
click at [75, 38] on input "1730" at bounding box center [177, 43] width 295 height 10
type input "2"
type input "1730"
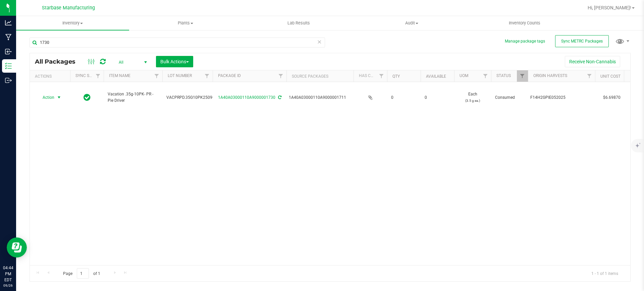
drag, startPoint x: 57, startPoint y: 94, endPoint x: 57, endPoint y: 98, distance: 3.7
click at [57, 94] on span "select" at bounding box center [59, 97] width 8 height 9
click at [62, 134] on li "Print package label" at bounding box center [58, 132] width 43 height 10
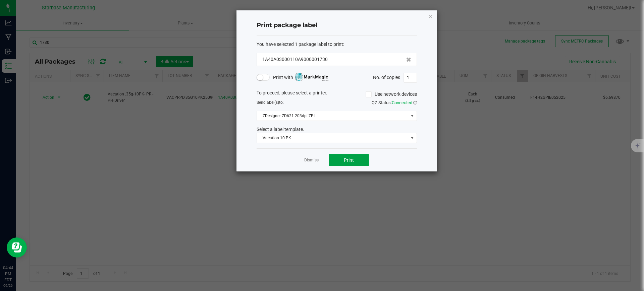
click at [346, 160] on span "Print" at bounding box center [349, 160] width 10 height 5
click at [321, 166] on div "Dismiss Print" at bounding box center [337, 160] width 160 height 23
click at [315, 160] on link "Dismiss" at bounding box center [311, 161] width 14 height 6
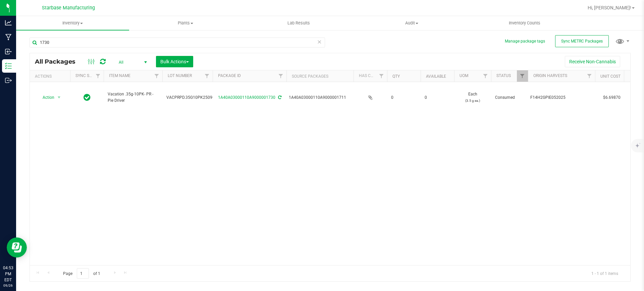
click at [103, 63] on icon at bounding box center [103, 61] width 6 height 7
type input "[DATE]"
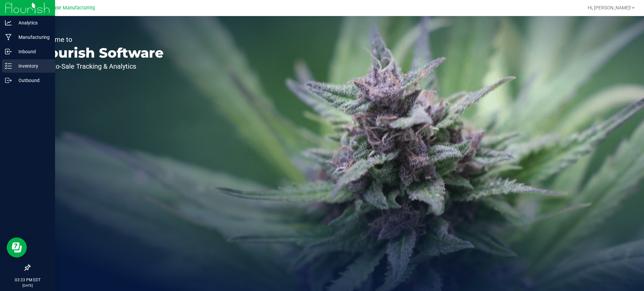
click at [27, 67] on p "Inventory" at bounding box center [32, 66] width 40 height 8
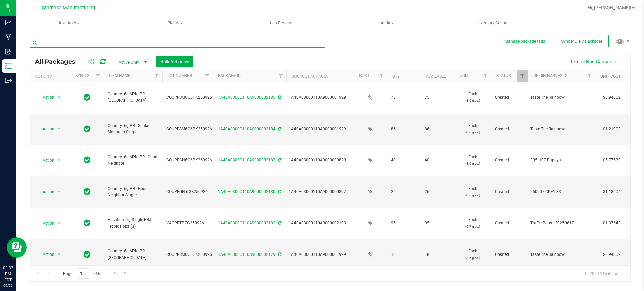
click at [116, 42] on input "text" at bounding box center [177, 43] width 295 height 10
click at [141, 41] on input "text" at bounding box center [177, 43] width 295 height 10
type input "c"
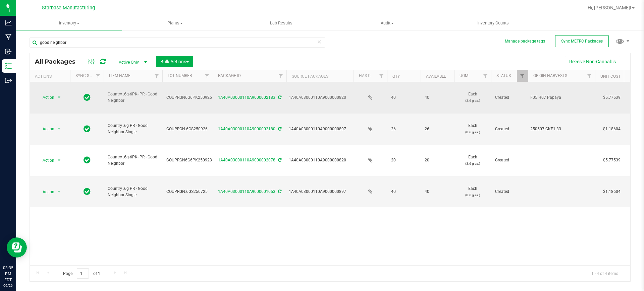
click at [183, 95] on span "COUPRGN6G6PK250926" at bounding box center [189, 98] width 46 height 6
drag, startPoint x: 183, startPoint y: 89, endPoint x: 188, endPoint y: 89, distance: 4.4
click at [183, 95] on span "COUPRGN6G6PK250926" at bounding box center [189, 98] width 46 height 6
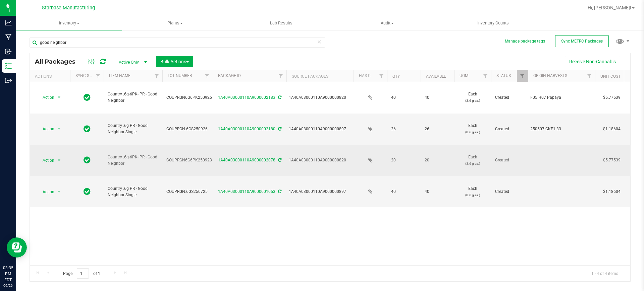
copy span "COUPRGN6G6PK250926"
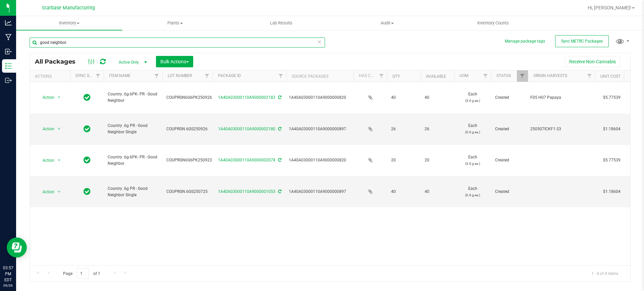
click at [122, 42] on input "good neighbor" at bounding box center [177, 43] width 295 height 10
type input "10pk"
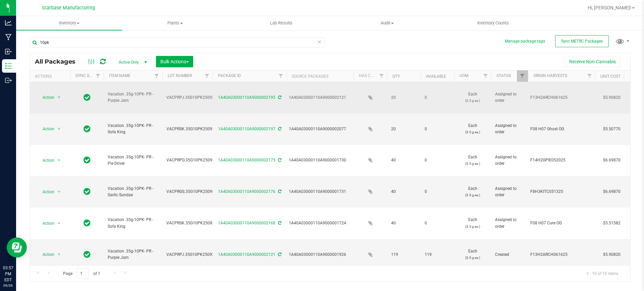
click at [188, 95] on span "VACPRPJ.35G10PK250925" at bounding box center [191, 98] width 50 height 6
copy tr "VACPRPJ.35G10PK250925"
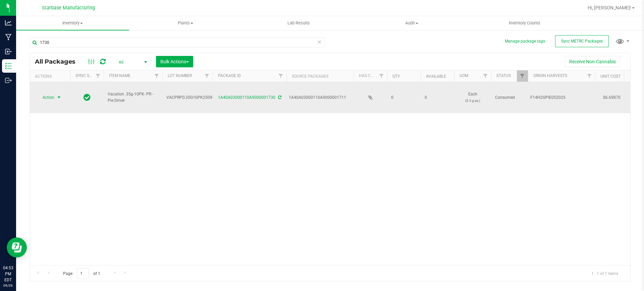
click at [53, 93] on span "Action" at bounding box center [46, 97] width 18 height 9
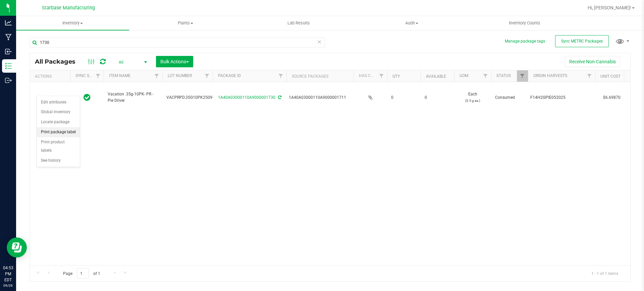
click at [75, 132] on li "Print package label" at bounding box center [58, 132] width 43 height 10
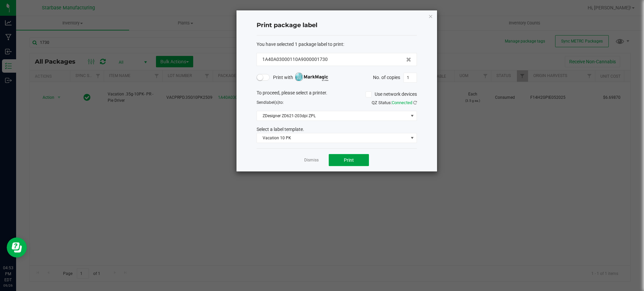
click at [358, 162] on button "Print" at bounding box center [349, 160] width 40 height 12
click at [407, 79] on input "1" at bounding box center [410, 77] width 13 height 9
type input "39"
click at [344, 155] on button "Print" at bounding box center [349, 160] width 40 height 12
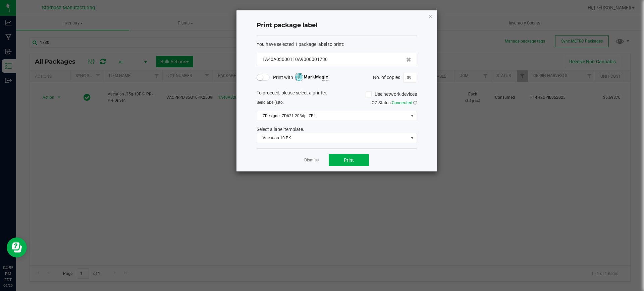
click at [312, 156] on div "Dismiss Print" at bounding box center [337, 160] width 160 height 23
click at [312, 159] on link "Dismiss" at bounding box center [311, 161] width 14 height 6
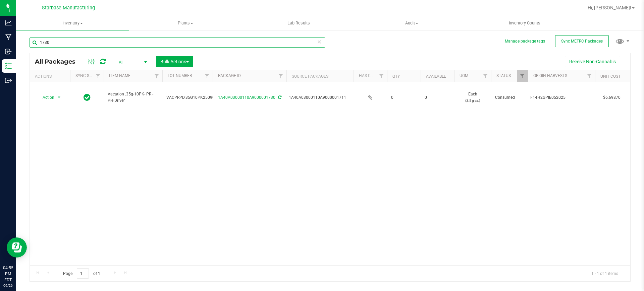
click at [135, 41] on input "1730" at bounding box center [177, 43] width 295 height 10
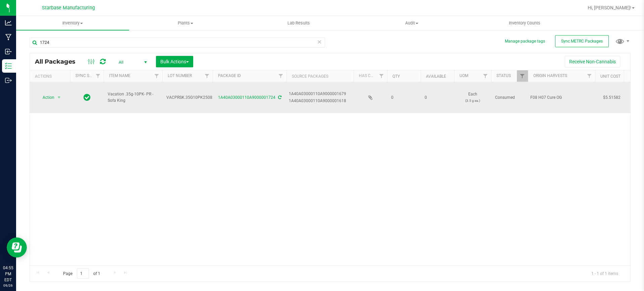
click at [341, 91] on div "1A40A03000110A9000001679" at bounding box center [320, 94] width 63 height 6
click at [57, 95] on span "select" at bounding box center [58, 97] width 5 height 5
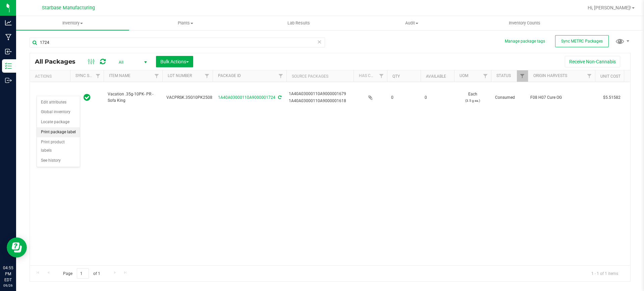
drag, startPoint x: 67, startPoint y: 134, endPoint x: 78, endPoint y: 135, distance: 11.4
click at [67, 134] on li "Print package label" at bounding box center [58, 132] width 43 height 10
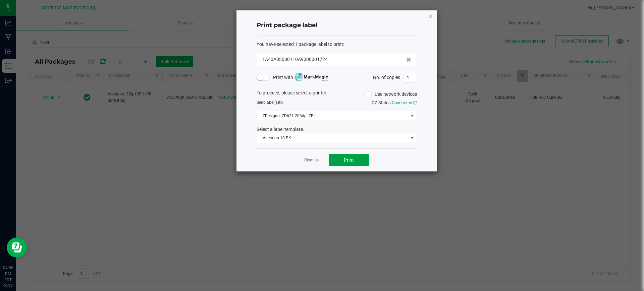
click at [361, 160] on button "Print" at bounding box center [349, 160] width 40 height 12
click at [385, 59] on div "1A40A03000110A9000001724" at bounding box center [336, 59] width 149 height 7
drag, startPoint x: 312, startPoint y: 157, endPoint x: 358, endPoint y: 185, distance: 54.7
click at [312, 157] on app-cancel-button "Dismiss" at bounding box center [311, 160] width 14 height 7
click at [308, 158] on link "Dismiss" at bounding box center [311, 161] width 14 height 6
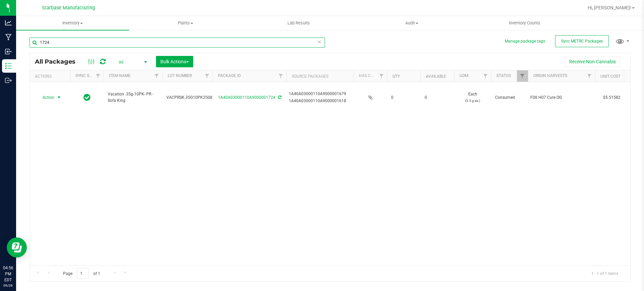
click at [94, 41] on input "1724" at bounding box center [177, 43] width 295 height 10
type input "1728"
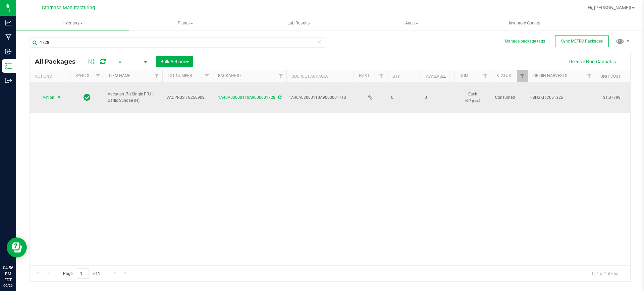
click at [60, 95] on span "select" at bounding box center [58, 97] width 5 height 5
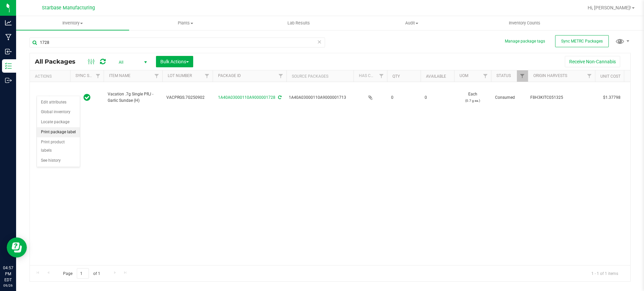
click at [67, 131] on li "Print package label" at bounding box center [58, 132] width 43 height 10
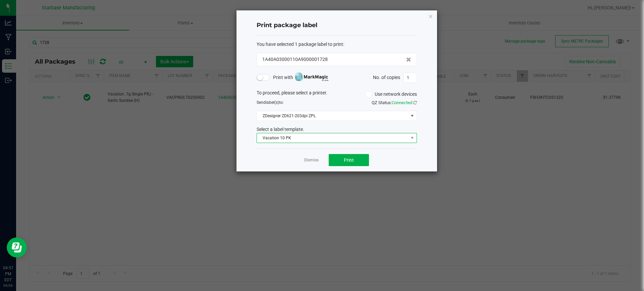
click at [370, 137] on span "Vacation 10 PK" at bounding box center [332, 137] width 151 height 9
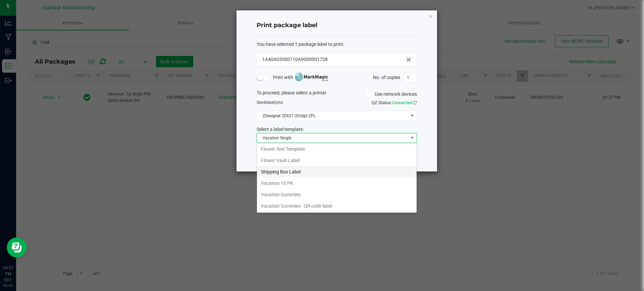
scroll to position [81, 0]
click at [305, 205] on li "Vacation Single" at bounding box center [337, 206] width 160 height 11
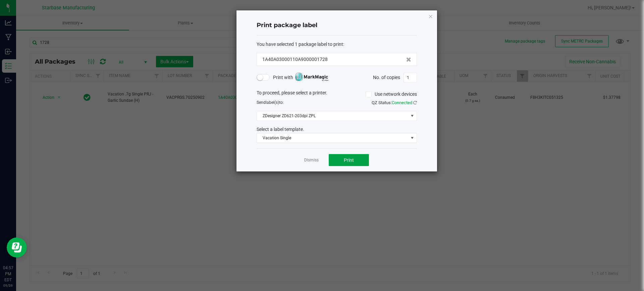
click at [361, 162] on button "Print" at bounding box center [349, 160] width 40 height 12
click at [358, 162] on button "Print" at bounding box center [349, 160] width 40 height 12
click at [405, 78] on input "1" at bounding box center [410, 77] width 13 height 9
type input "99"
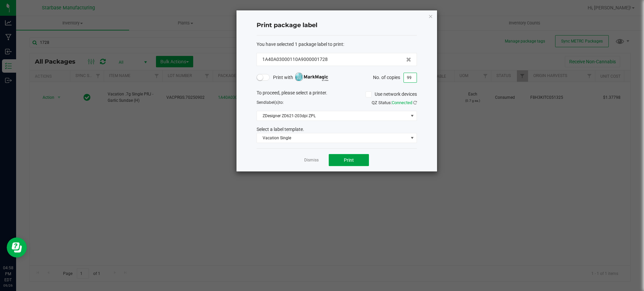
click at [350, 159] on span "Print" at bounding box center [349, 160] width 10 height 5
click at [303, 159] on div "Dismiss Print" at bounding box center [337, 160] width 160 height 23
click at [306, 158] on link "Dismiss" at bounding box center [311, 161] width 14 height 6
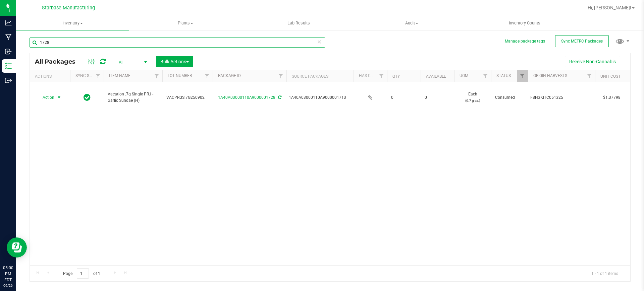
click at [124, 44] on input "1728" at bounding box center [177, 43] width 295 height 10
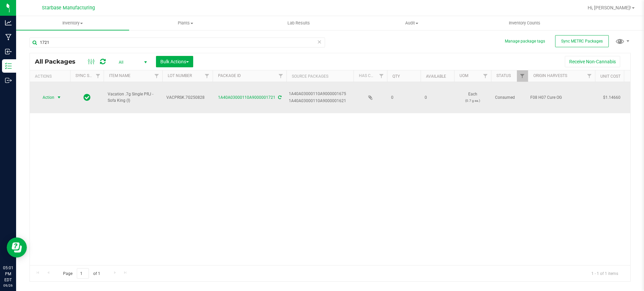
click at [43, 93] on span "Action" at bounding box center [46, 97] width 18 height 9
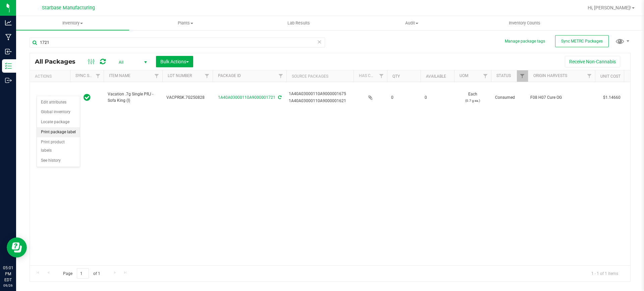
click at [73, 131] on li "Print package label" at bounding box center [58, 132] width 43 height 10
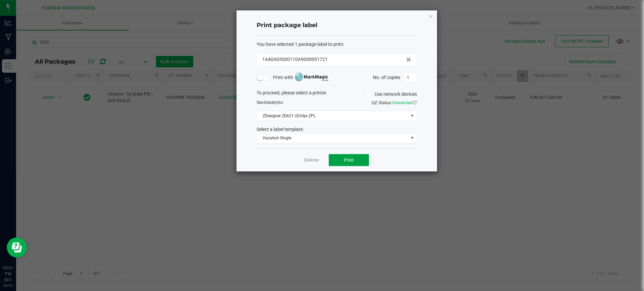
click at [348, 160] on span "Print" at bounding box center [349, 160] width 10 height 5
click at [313, 160] on link "Dismiss" at bounding box center [311, 161] width 14 height 6
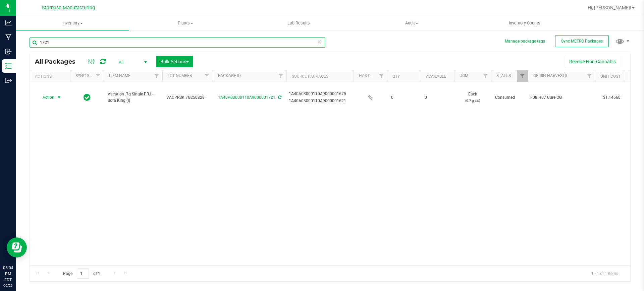
click at [153, 40] on input "1721" at bounding box center [177, 43] width 295 height 10
type input "1"
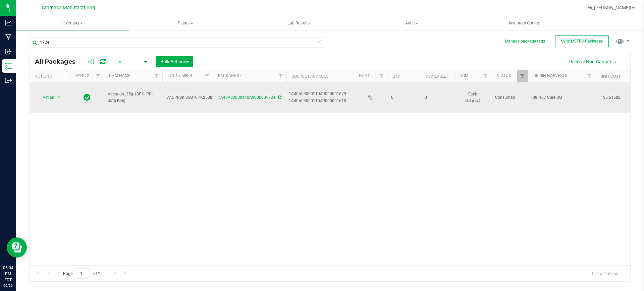
click at [341, 91] on div "1A40A03000110A9000001679" at bounding box center [320, 94] width 63 height 6
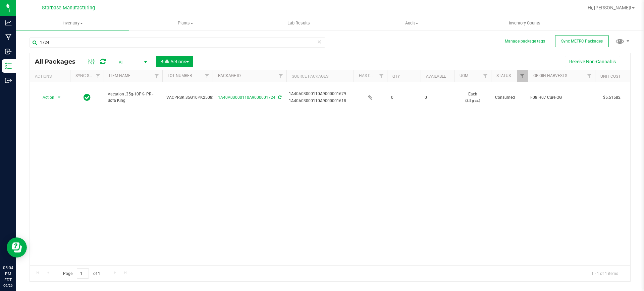
click at [247, 109] on div "Action Action Edit attributes Global inventory Locate package Print package lab…" at bounding box center [330, 173] width 600 height 183
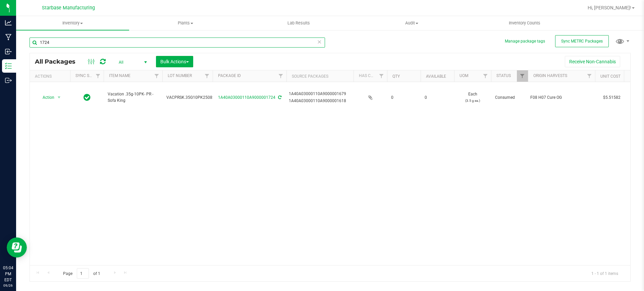
drag, startPoint x: 60, startPoint y: 41, endPoint x: 129, endPoint y: 38, distance: 69.5
click at [6, 41] on div "Analytics Manufacturing Inbound Inventory Outbound 05:04 PM EDT 09/26/2025 09/2…" at bounding box center [322, 145] width 644 height 291
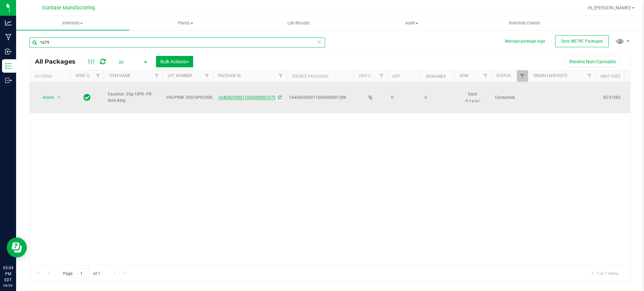
type input "1679"
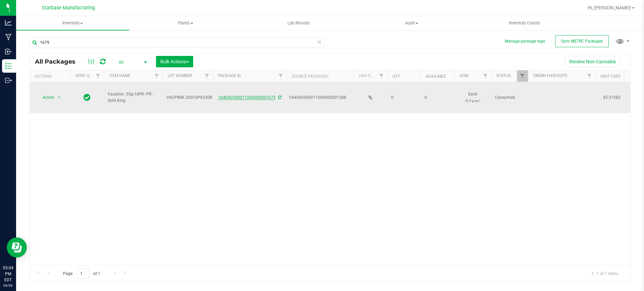
click at [261, 95] on link "1A40A03000110A9000001679" at bounding box center [246, 97] width 57 height 5
click at [54, 93] on span "Action" at bounding box center [46, 97] width 18 height 9
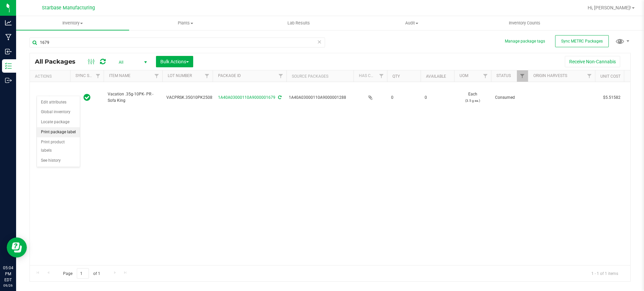
click at [61, 131] on li "Print package label" at bounding box center [58, 132] width 43 height 10
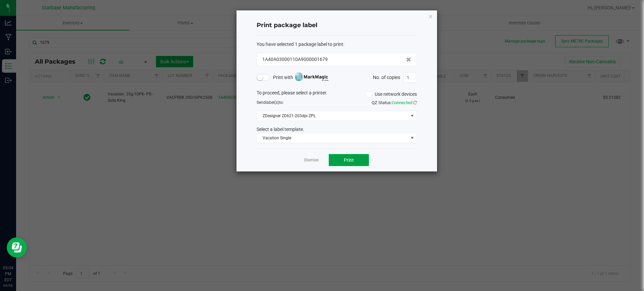
click at [369, 156] on button "Print" at bounding box center [349, 160] width 40 height 12
click at [340, 136] on span "Vacation Single" at bounding box center [332, 137] width 151 height 9
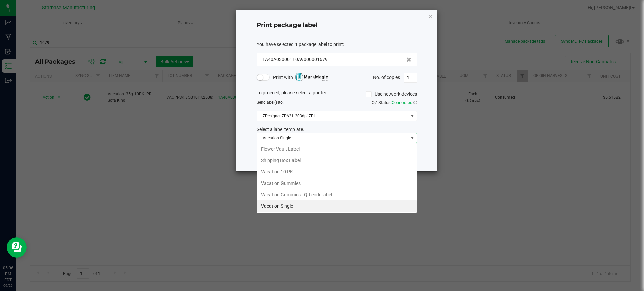
scroll to position [10, 160]
click at [309, 176] on li "Vacation 10 PK" at bounding box center [337, 171] width 160 height 11
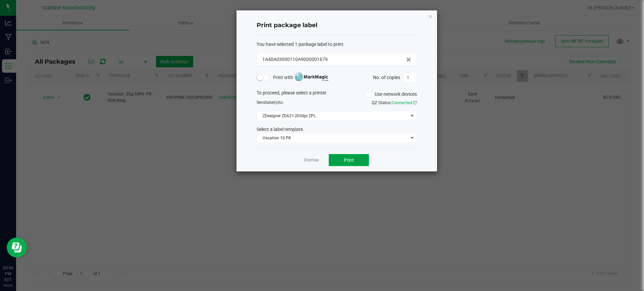
click at [361, 162] on button "Print" at bounding box center [349, 160] width 40 height 12
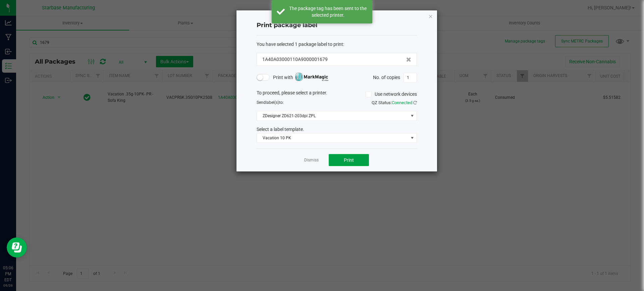
click at [347, 158] on span "Print" at bounding box center [349, 160] width 10 height 5
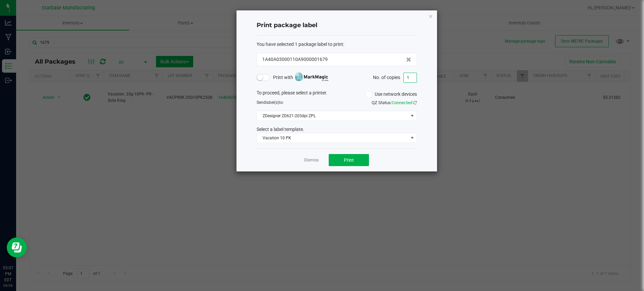
click at [410, 78] on input "1" at bounding box center [410, 77] width 13 height 9
type input "32"
click at [361, 161] on button "Print" at bounding box center [349, 160] width 40 height 12
click at [310, 160] on link "Dismiss" at bounding box center [311, 161] width 14 height 6
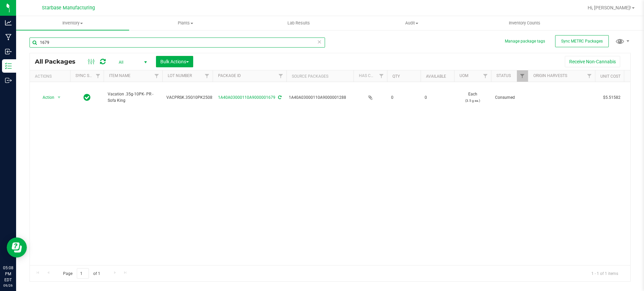
click at [88, 39] on input "1679" at bounding box center [177, 43] width 295 height 10
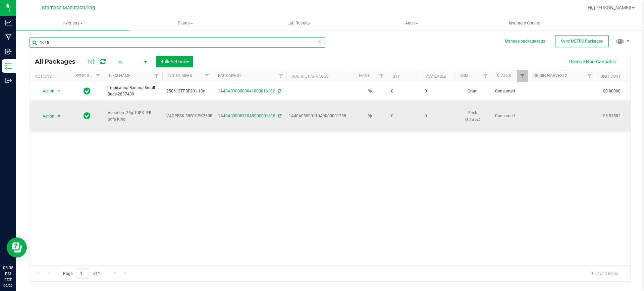
type input "1618"
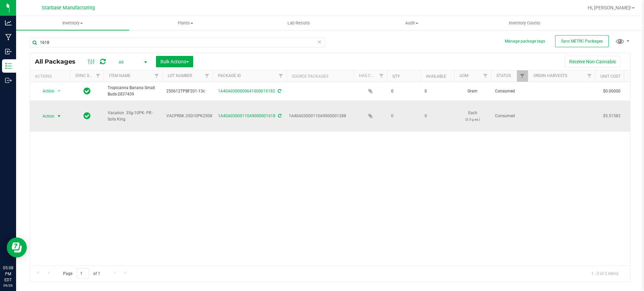
click at [55, 112] on span "select" at bounding box center [59, 116] width 8 height 9
click at [55, 148] on li "Print package label" at bounding box center [58, 151] width 43 height 10
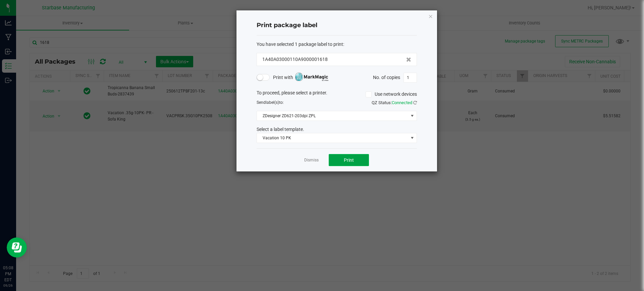
click at [349, 163] on span "Print" at bounding box center [349, 160] width 10 height 5
click at [412, 74] on input "1" at bounding box center [410, 77] width 13 height 9
type input "7"
click at [338, 157] on button "Print" at bounding box center [349, 160] width 40 height 12
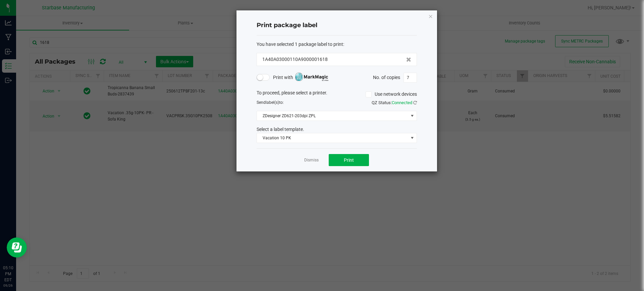
click at [313, 159] on link "Dismiss" at bounding box center [311, 161] width 14 height 6
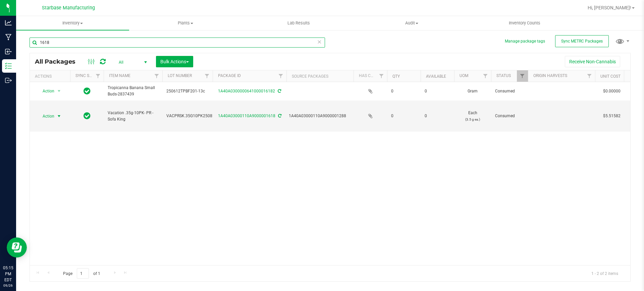
click at [111, 40] on input "1618" at bounding box center [177, 43] width 295 height 10
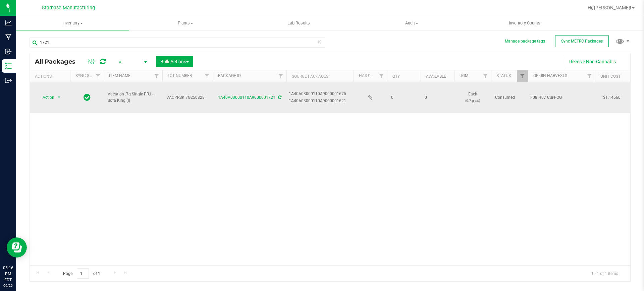
click at [342, 91] on div "1A40A03000110A9000001675" at bounding box center [320, 94] width 63 height 6
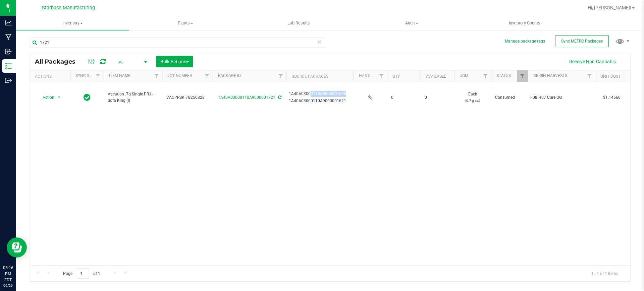
copy div "1A40A03000110A9000001675"
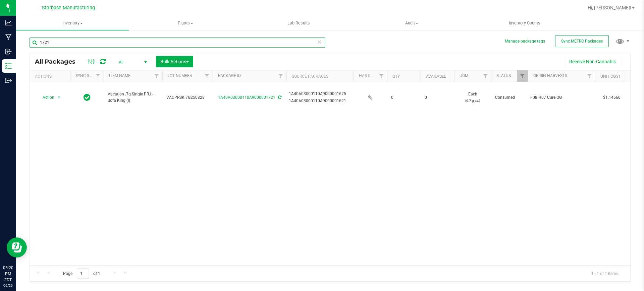
click at [106, 46] on input "1721" at bounding box center [177, 43] width 295 height 10
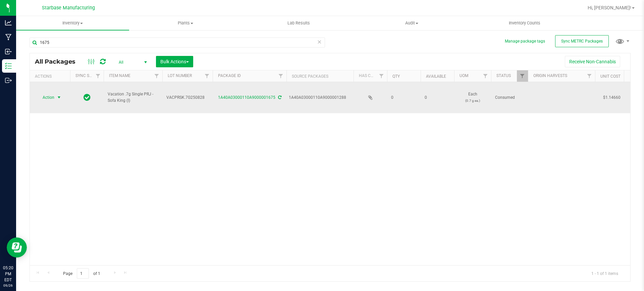
click at [60, 95] on span "select" at bounding box center [58, 97] width 5 height 5
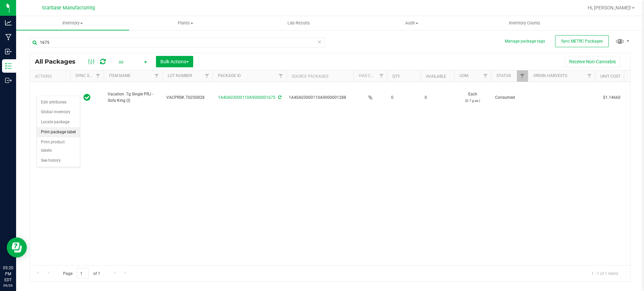
click at [74, 132] on li "Print package label" at bounding box center [58, 132] width 43 height 10
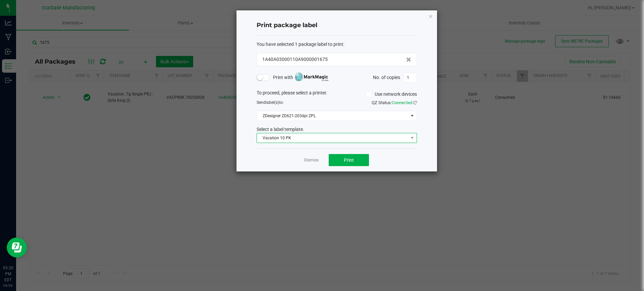
click at [359, 143] on span "Vacation 10 PK" at bounding box center [337, 138] width 160 height 10
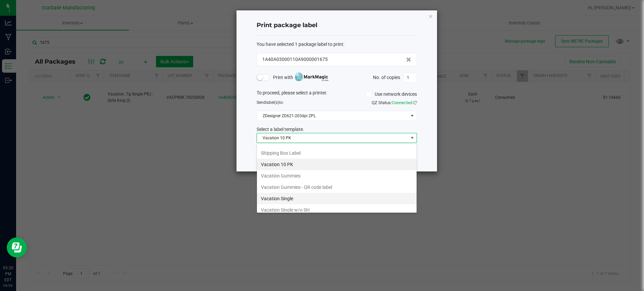
scroll to position [89, 0]
click at [320, 197] on li "Vacation Single" at bounding box center [337, 198] width 160 height 11
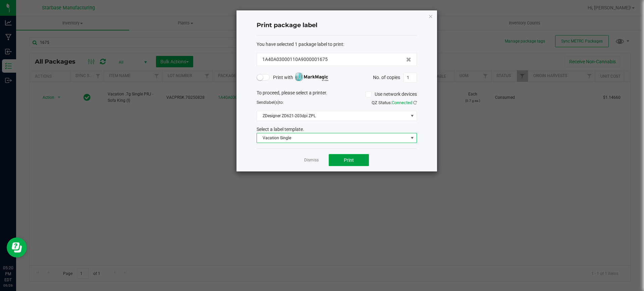
click at [362, 159] on button "Print" at bounding box center [349, 160] width 40 height 12
click at [364, 158] on button "Print" at bounding box center [349, 160] width 40 height 12
click at [315, 159] on link "Dismiss" at bounding box center [311, 161] width 14 height 6
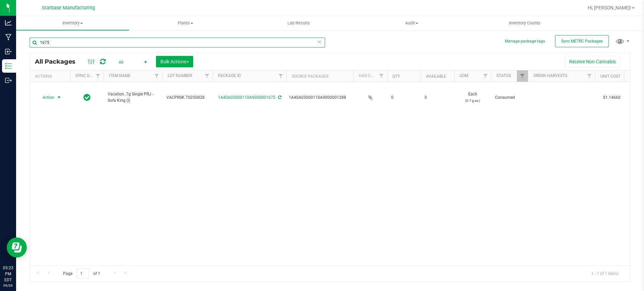
click at [88, 46] on input "1675" at bounding box center [177, 43] width 295 height 10
click at [90, 40] on input "1721" at bounding box center [177, 43] width 295 height 10
type input "1621"
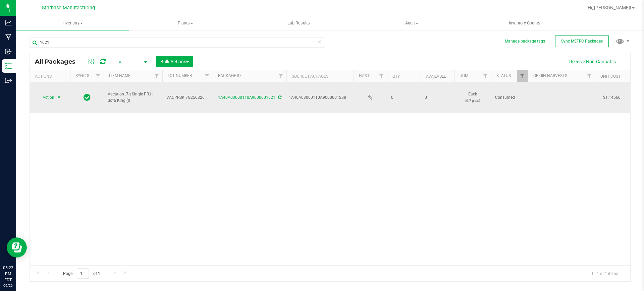
click at [56, 93] on span "select" at bounding box center [59, 97] width 8 height 9
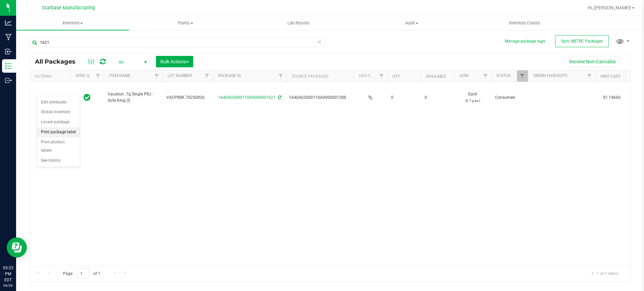
click at [66, 132] on li "Print package label" at bounding box center [58, 132] width 43 height 10
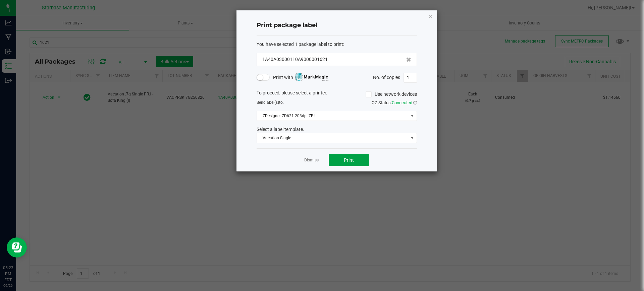
click at [343, 163] on button "Print" at bounding box center [349, 160] width 40 height 12
click at [409, 77] on input "1" at bounding box center [410, 77] width 13 height 9
type input "35"
click at [346, 159] on span "Print" at bounding box center [349, 160] width 10 height 5
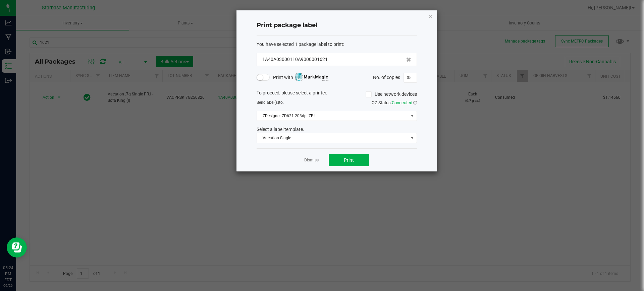
click at [199, 123] on ngb-modal-window "Print package label You have selected 1 package label to print : 1A40A03000110A…" at bounding box center [324, 145] width 649 height 291
click at [203, 111] on ngb-modal-window "Print package label You have selected 1 package label to print : 1A40A03000110A…" at bounding box center [324, 145] width 649 height 291
click at [308, 161] on link "Dismiss" at bounding box center [311, 161] width 14 height 6
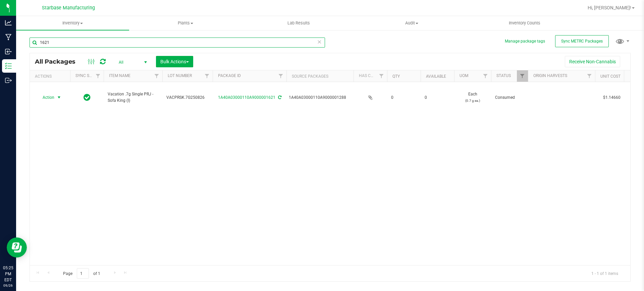
drag, startPoint x: 88, startPoint y: 42, endPoint x: 76, endPoint y: 44, distance: 12.2
click at [88, 42] on input "1621" at bounding box center [177, 43] width 295 height 10
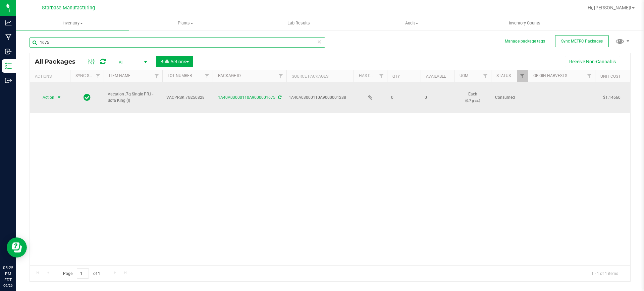
type input "1675"
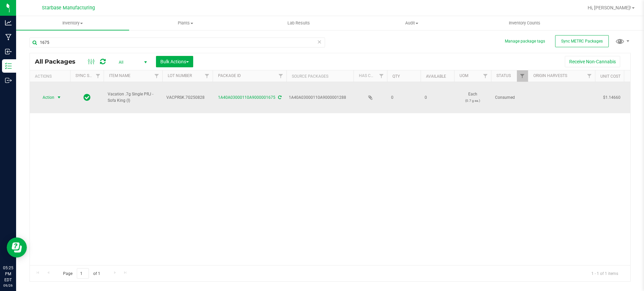
click at [52, 93] on span "Action" at bounding box center [46, 97] width 18 height 9
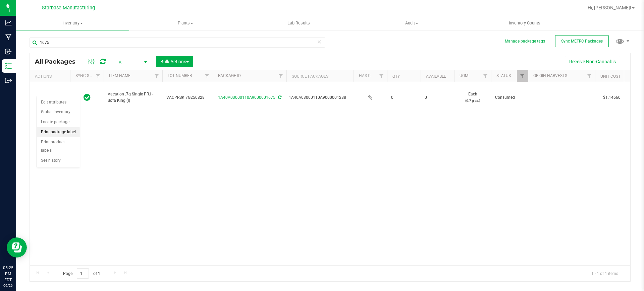
click at [70, 133] on li "Print package label" at bounding box center [58, 132] width 43 height 10
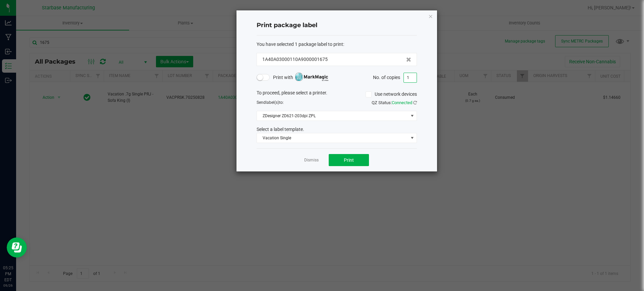
drag, startPoint x: 408, startPoint y: 78, endPoint x: 388, endPoint y: 83, distance: 20.8
click at [385, 80] on div "No. of copies 1" at bounding box center [395, 78] width 44 height 10
type input "65"
click at [270, 168] on div "Dismiss Print" at bounding box center [337, 160] width 160 height 23
click at [356, 160] on button "Print" at bounding box center [349, 160] width 40 height 12
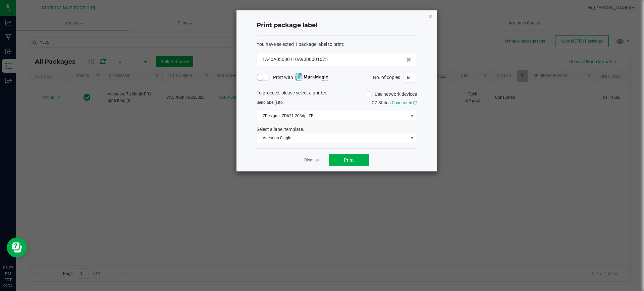
click at [316, 157] on app-cancel-button "Dismiss" at bounding box center [311, 160] width 14 height 7
click at [315, 160] on link "Dismiss" at bounding box center [311, 161] width 14 height 6
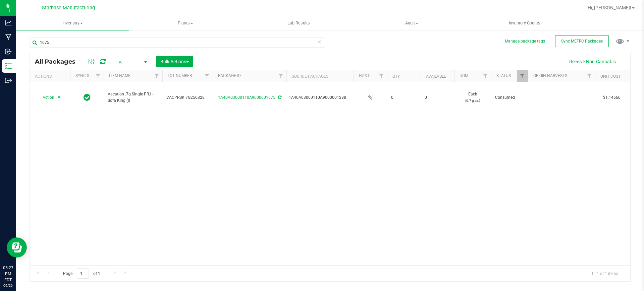
click at [96, 36] on div "1675" at bounding box center [180, 42] width 300 height 21
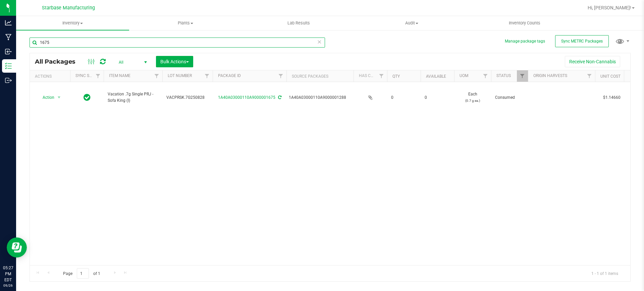
click at [97, 44] on input "1675" at bounding box center [177, 43] width 295 height 10
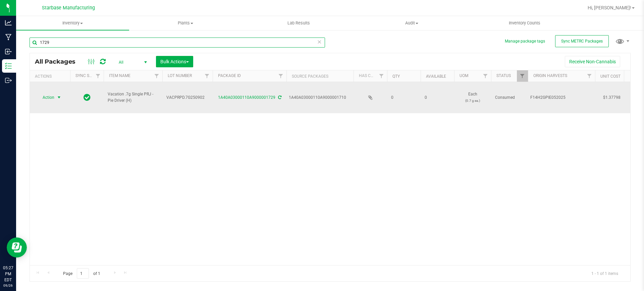
type input "1729"
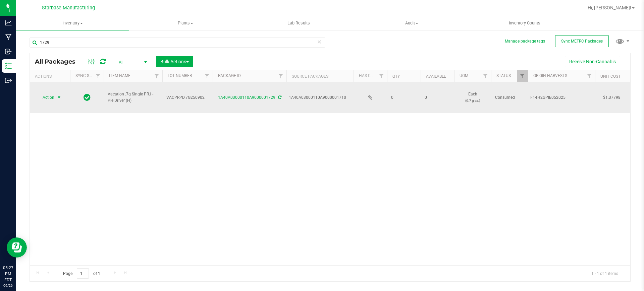
click at [61, 95] on span "select" at bounding box center [58, 97] width 5 height 5
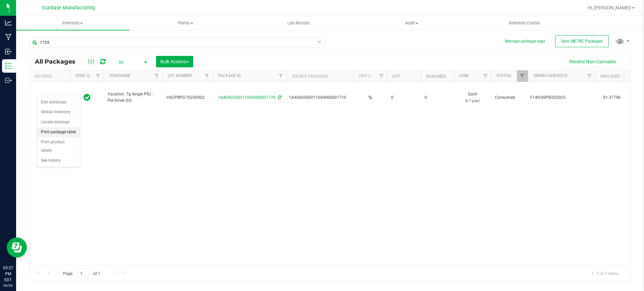
click at [52, 134] on li "Print package label" at bounding box center [58, 132] width 43 height 10
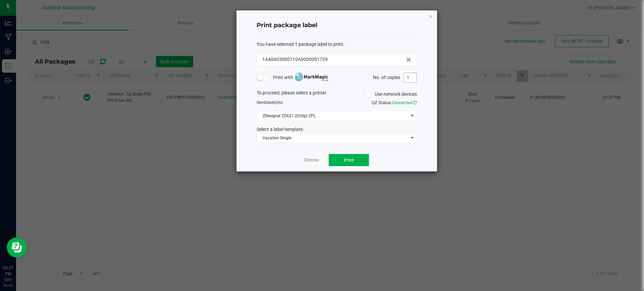
click at [413, 77] on input "1" at bounding box center [410, 77] width 13 height 9
type input "100"
drag, startPoint x: 348, startPoint y: 12, endPoint x: 428, endPoint y: 58, distance: 92.4
click at [428, 58] on div "Print package label You have selected 1 package label to print : 1A40A03000110A…" at bounding box center [336, 90] width 201 height 161
click at [313, 161] on link "Dismiss" at bounding box center [311, 161] width 14 height 6
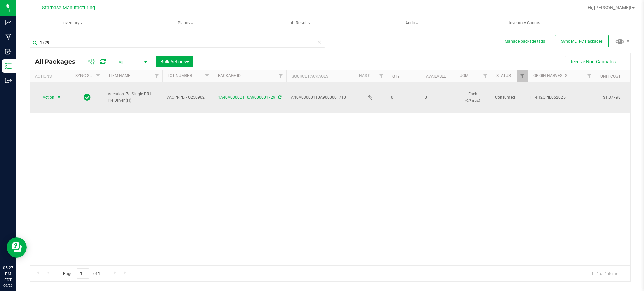
click at [46, 93] on span "Action" at bounding box center [46, 97] width 18 height 9
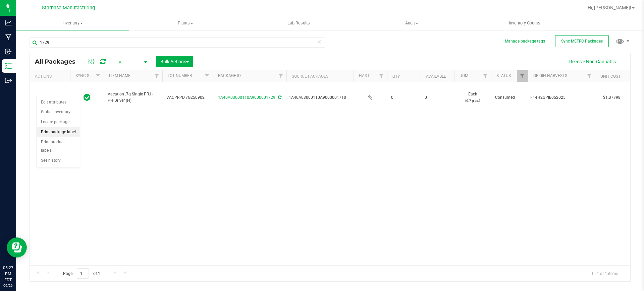
click at [66, 128] on li "Print package label" at bounding box center [58, 132] width 43 height 10
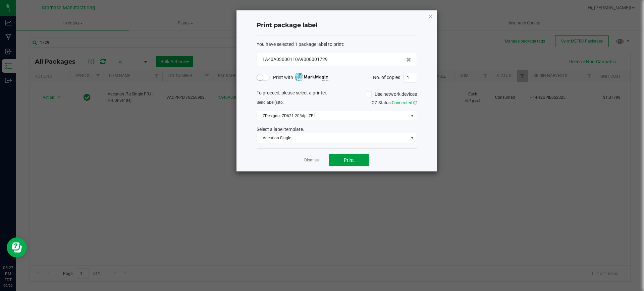
click at [339, 160] on button "Print" at bounding box center [349, 160] width 40 height 12
click at [312, 162] on link "Dismiss" at bounding box center [311, 161] width 14 height 6
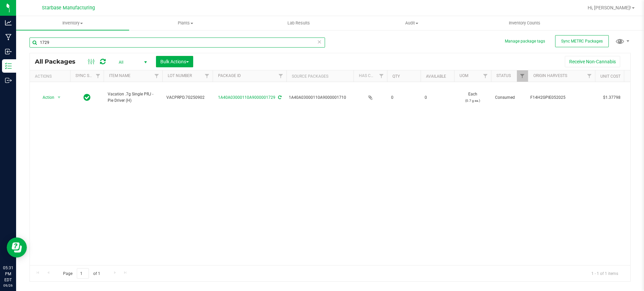
click at [91, 42] on input "1729" at bounding box center [177, 43] width 295 height 10
click at [147, 42] on input "1729" at bounding box center [177, 43] width 295 height 10
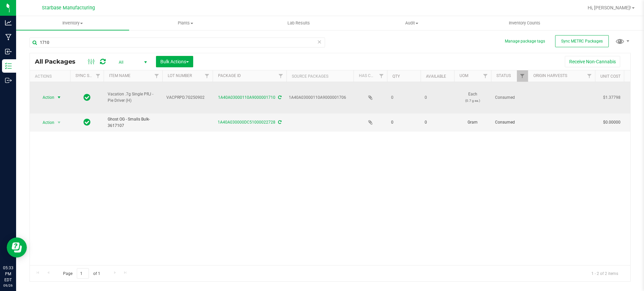
click at [57, 95] on span "select" at bounding box center [58, 97] width 5 height 5
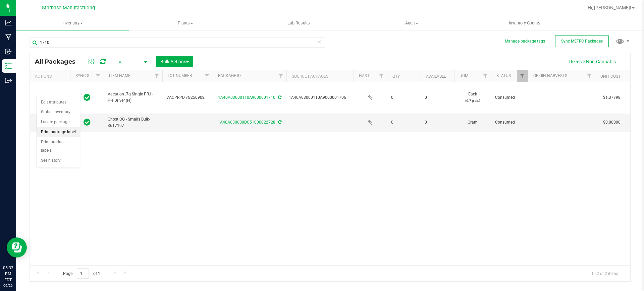
click at [64, 133] on li "Print package label" at bounding box center [58, 132] width 43 height 10
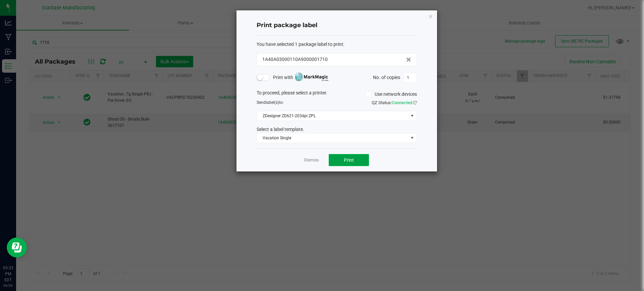
click at [350, 160] on span "Print" at bounding box center [349, 160] width 10 height 5
click at [409, 76] on input "1" at bounding box center [410, 77] width 13 height 9
click at [313, 159] on link "Dismiss" at bounding box center [311, 161] width 14 height 6
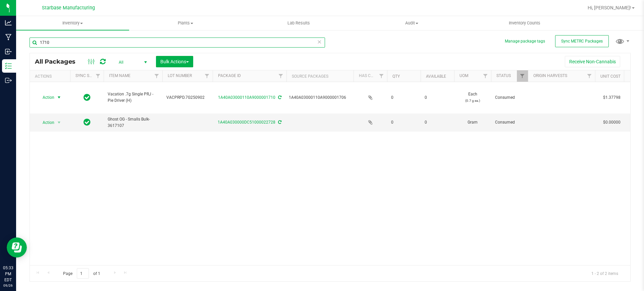
click at [91, 41] on input "1710" at bounding box center [177, 43] width 295 height 10
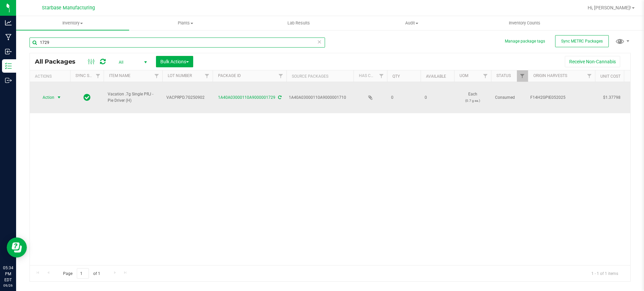
type input "1729"
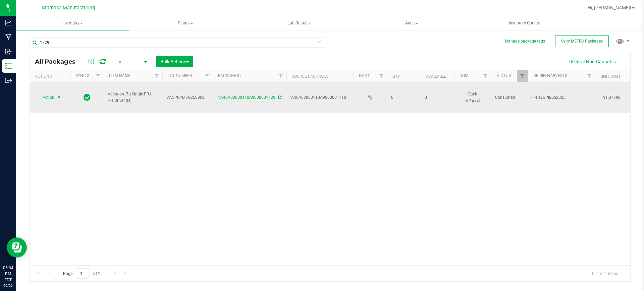
click at [52, 93] on span "Action" at bounding box center [46, 97] width 18 height 9
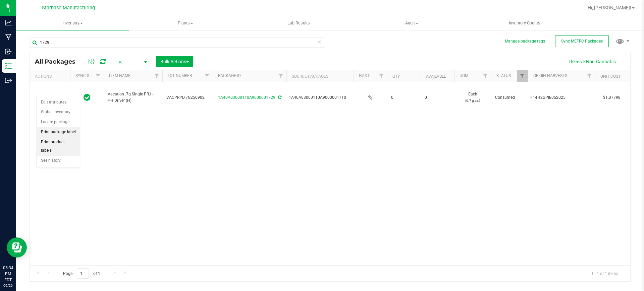
click at [70, 133] on li "Print package label" at bounding box center [58, 132] width 43 height 10
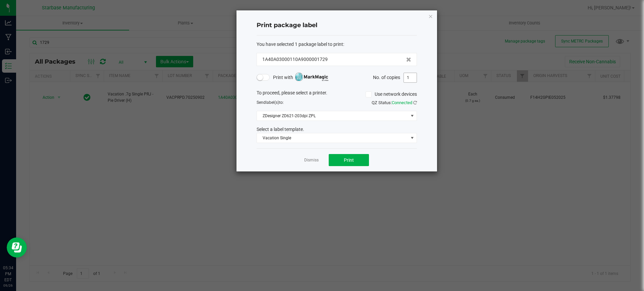
click at [411, 75] on input "1" at bounding box center [410, 77] width 13 height 9
type input "72"
click at [313, 161] on link "Dismiss" at bounding box center [311, 161] width 14 height 6
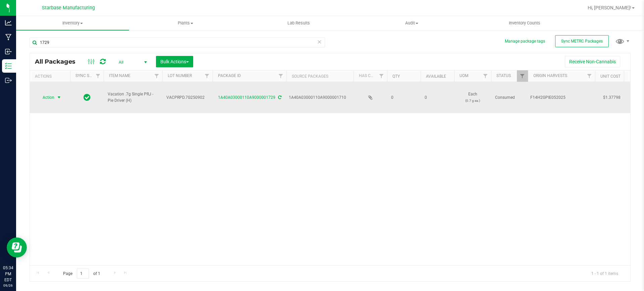
click at [50, 93] on span "Action" at bounding box center [46, 97] width 18 height 9
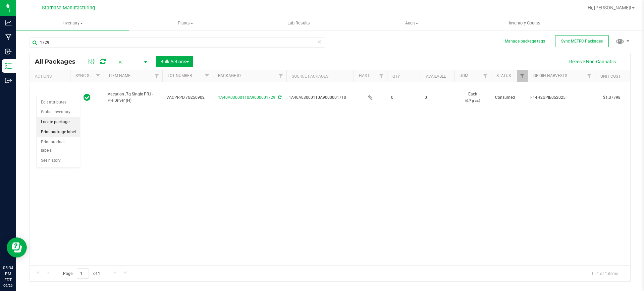
click at [70, 128] on ul "Edit attributes Global inventory Locate package Print package label Print produ…" at bounding box center [58, 132] width 43 height 68
click at [71, 128] on li "Print package label" at bounding box center [58, 132] width 43 height 10
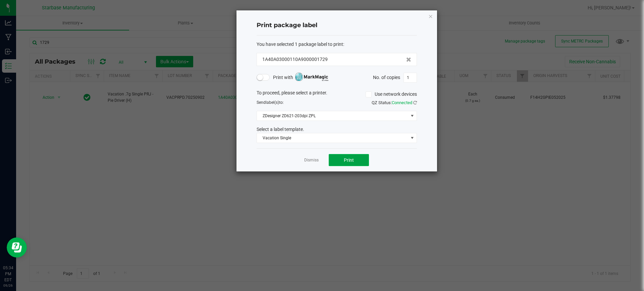
click at [343, 162] on button "Print" at bounding box center [349, 160] width 40 height 12
click at [410, 77] on input "1" at bounding box center [410, 77] width 13 height 9
type input "72"
click at [315, 165] on div "Dismiss Print" at bounding box center [337, 160] width 160 height 23
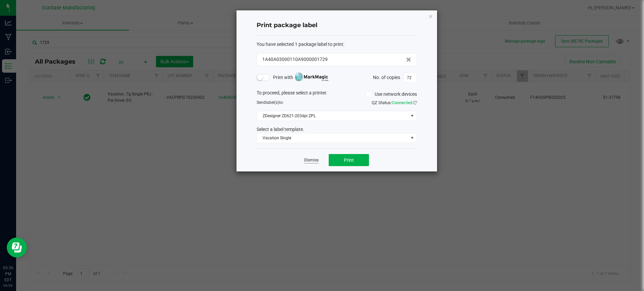
click at [309, 160] on link "Dismiss" at bounding box center [311, 161] width 14 height 6
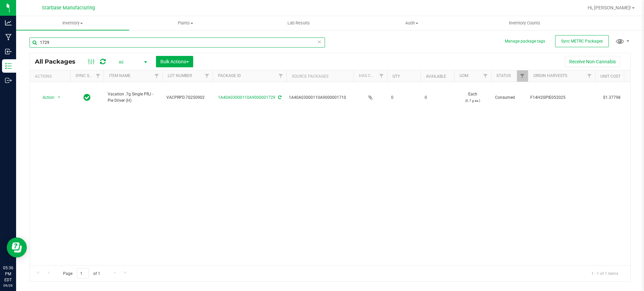
click at [80, 42] on input "1729" at bounding box center [177, 43] width 295 height 10
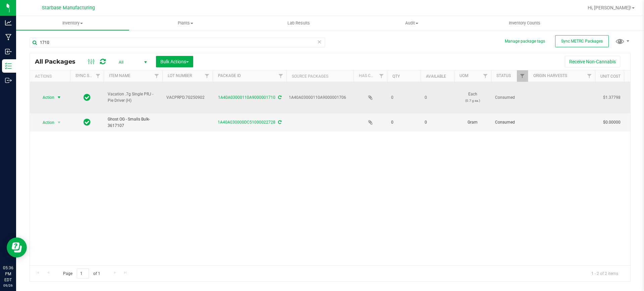
click at [58, 95] on span "select" at bounding box center [58, 97] width 5 height 5
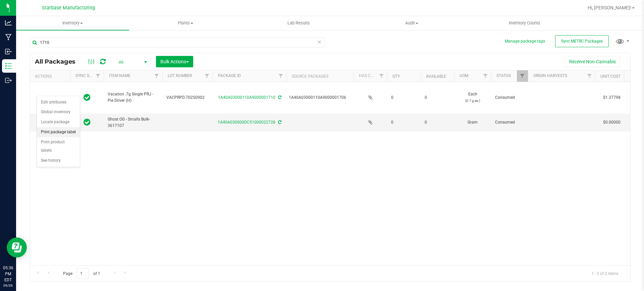
click at [53, 130] on li "Print package label" at bounding box center [58, 132] width 43 height 10
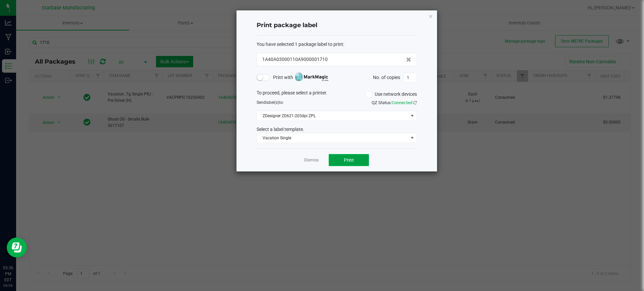
click at [347, 160] on span "Print" at bounding box center [349, 160] width 10 height 5
click at [316, 161] on link "Dismiss" at bounding box center [311, 161] width 14 height 6
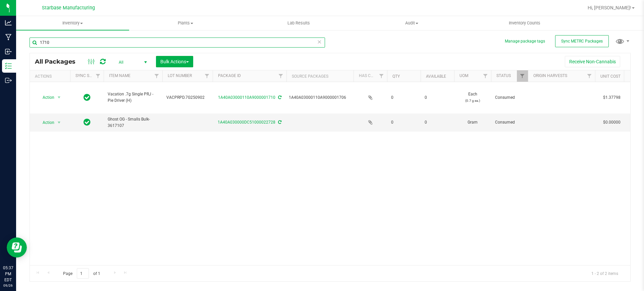
click at [85, 41] on input "1710" at bounding box center [177, 43] width 295 height 10
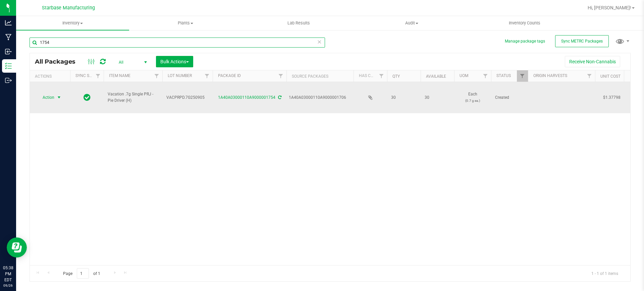
type input "1754"
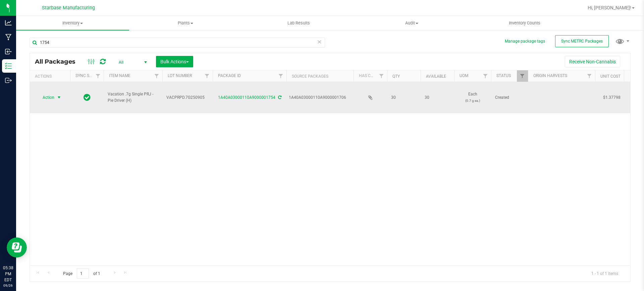
click at [58, 95] on span "select" at bounding box center [58, 97] width 5 height 5
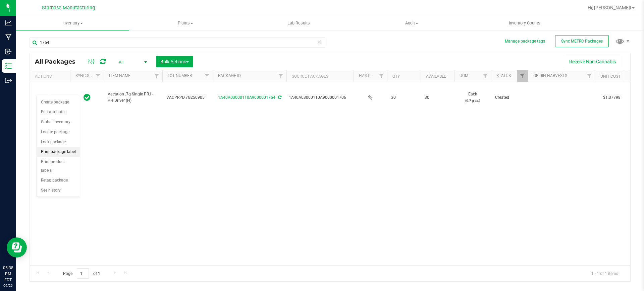
click at [73, 152] on li "Print package label" at bounding box center [58, 152] width 43 height 10
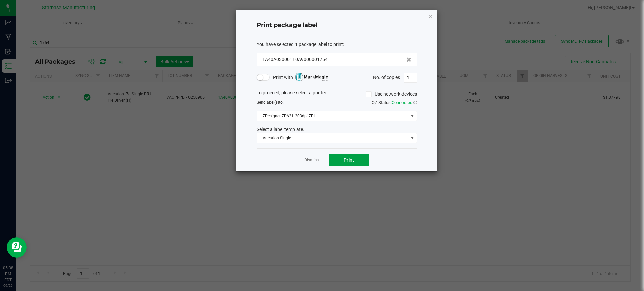
click at [361, 163] on button "Print" at bounding box center [349, 160] width 40 height 12
click at [410, 83] on form "You have selected 1 package label to print : 1A40A03000110A9000001754 Print wit…" at bounding box center [337, 92] width 160 height 103
click at [409, 79] on input "1" at bounding box center [410, 77] width 13 height 9
type input "28"
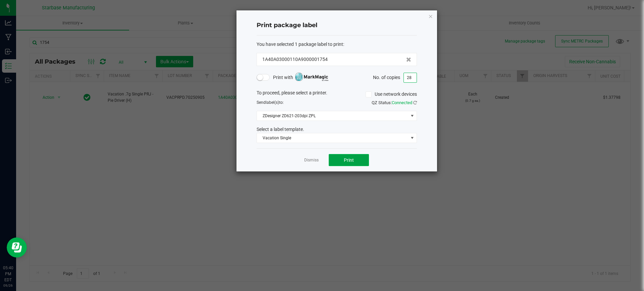
click at [339, 161] on button "Print" at bounding box center [349, 160] width 40 height 12
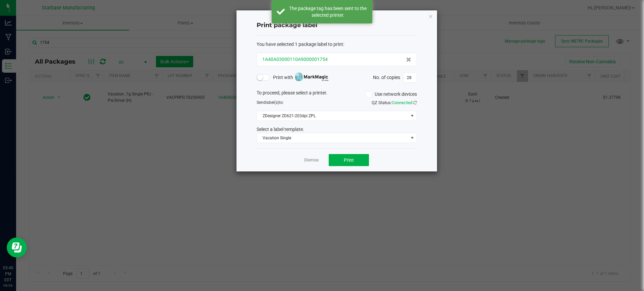
click at [343, 59] on div "1A40A03000110A9000001754" at bounding box center [336, 59] width 149 height 7
drag, startPoint x: 303, startPoint y: 159, endPoint x: 208, endPoint y: 90, distance: 117.7
click at [303, 159] on div "Dismiss Print" at bounding box center [337, 160] width 160 height 23
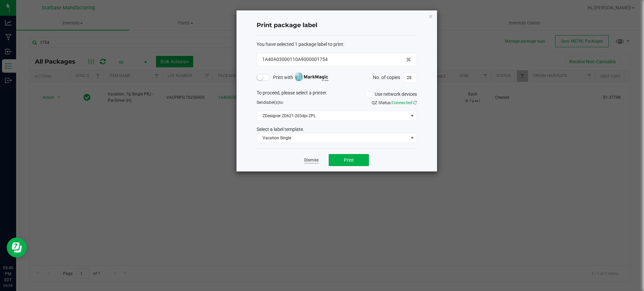
click at [311, 162] on link "Dismiss" at bounding box center [311, 161] width 14 height 6
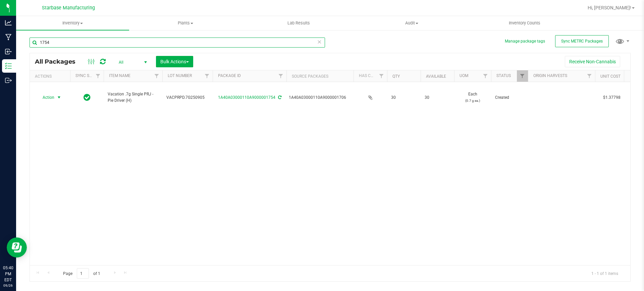
click at [97, 44] on input "1754" at bounding box center [177, 43] width 295 height 10
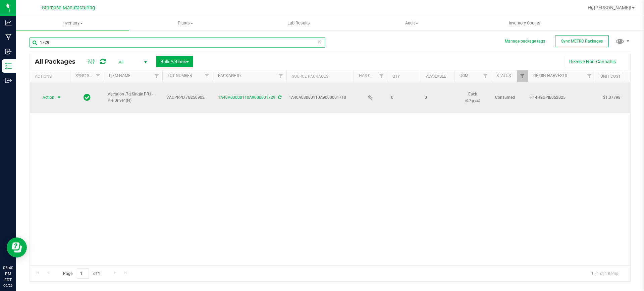
type input "1729"
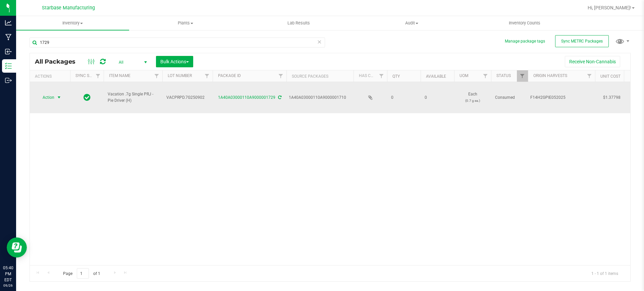
click at [56, 93] on span "select" at bounding box center [59, 97] width 8 height 9
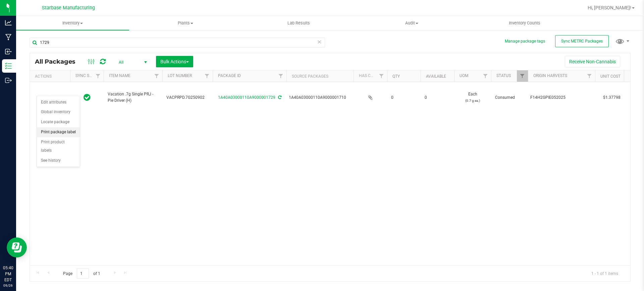
drag, startPoint x: 63, startPoint y: 132, endPoint x: 79, endPoint y: 130, distance: 16.9
click at [63, 132] on li "Print package label" at bounding box center [58, 132] width 43 height 10
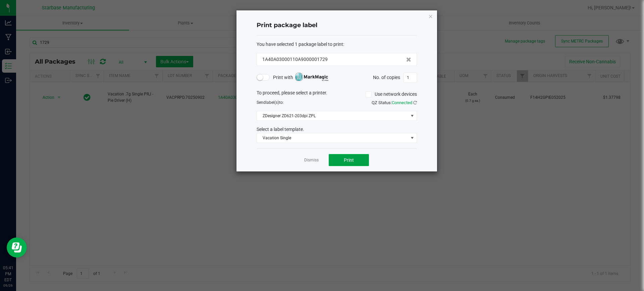
click at [362, 160] on button "Print" at bounding box center [349, 160] width 40 height 12
click at [410, 81] on input "1" at bounding box center [410, 77] width 13 height 9
type input "71"
click at [349, 162] on span "Print" at bounding box center [349, 160] width 10 height 5
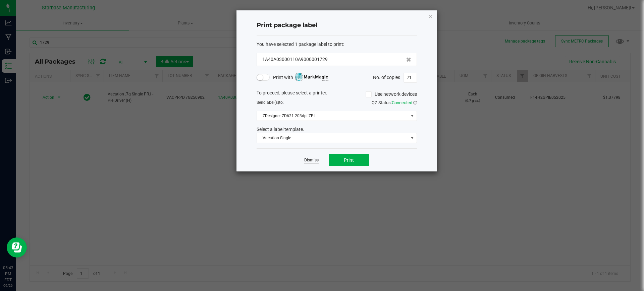
click at [314, 158] on link "Dismiss" at bounding box center [311, 161] width 14 height 6
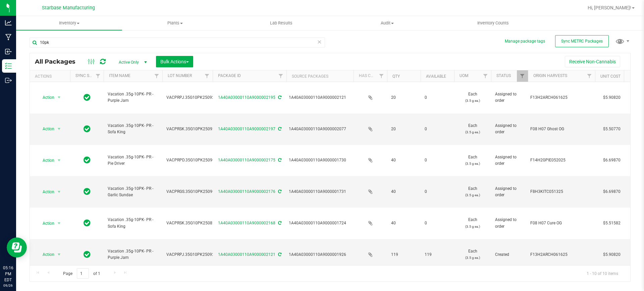
click at [140, 59] on span "Active Only" at bounding box center [131, 62] width 37 height 9
click at [134, 101] on li "All" at bounding box center [131, 103] width 36 height 10
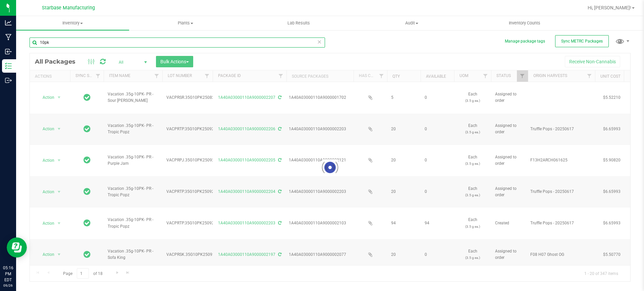
click at [107, 42] on input "10pk" at bounding box center [177, 43] width 295 height 10
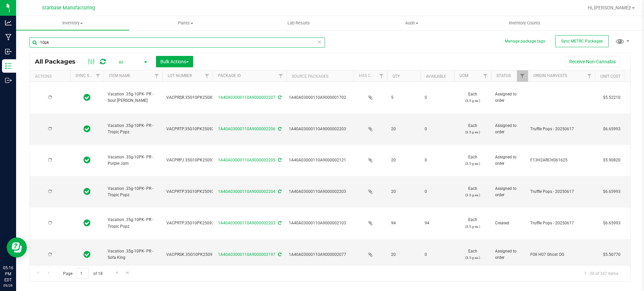
type input "[DATE]"
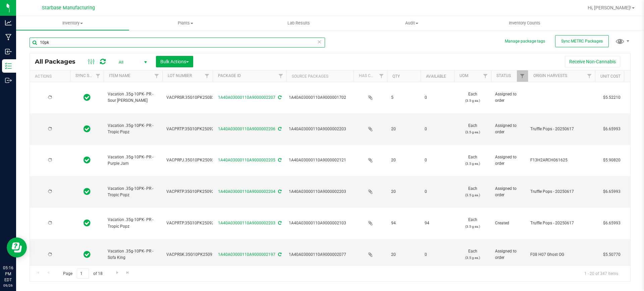
type input "[DATE]"
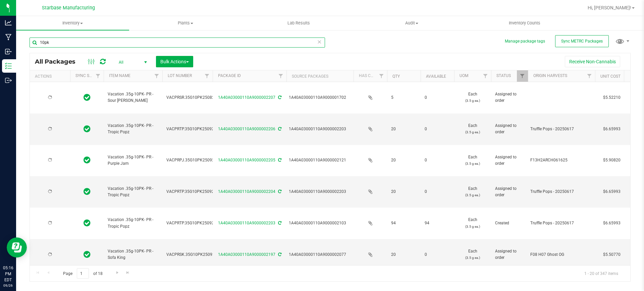
type input "[DATE]"
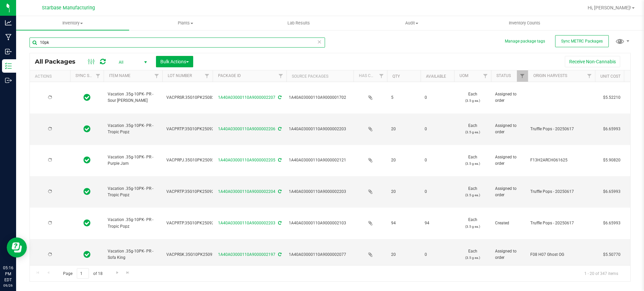
type input "[DATE]"
paste input "A40A03000110A9000001675"
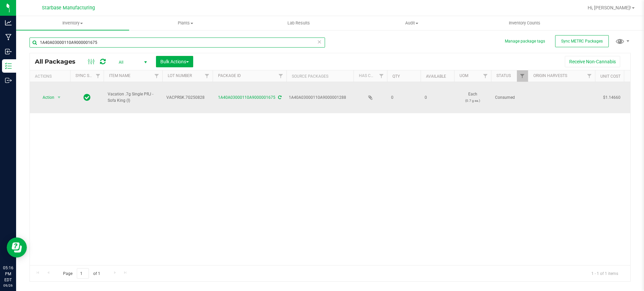
type input "1A40A03000110A9000001675"
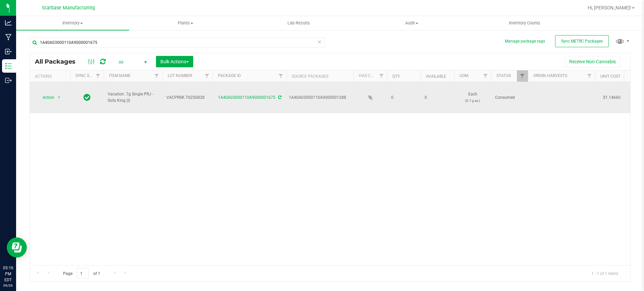
click at [512, 100] on td "Consumed" at bounding box center [509, 97] width 37 height 31
click at [143, 97] on span "Vacation .7g Single PRJ - Sofa King (I)" at bounding box center [133, 97] width 51 height 13
